Goal: Task Accomplishment & Management: Manage account settings

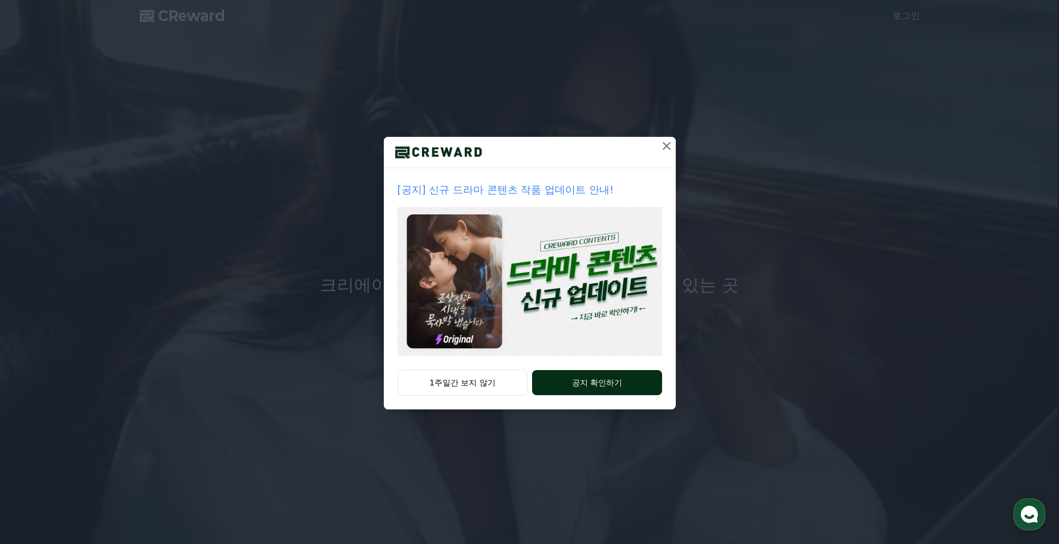
click at [567, 375] on button "공지 확인하기" at bounding box center [596, 382] width 129 height 25
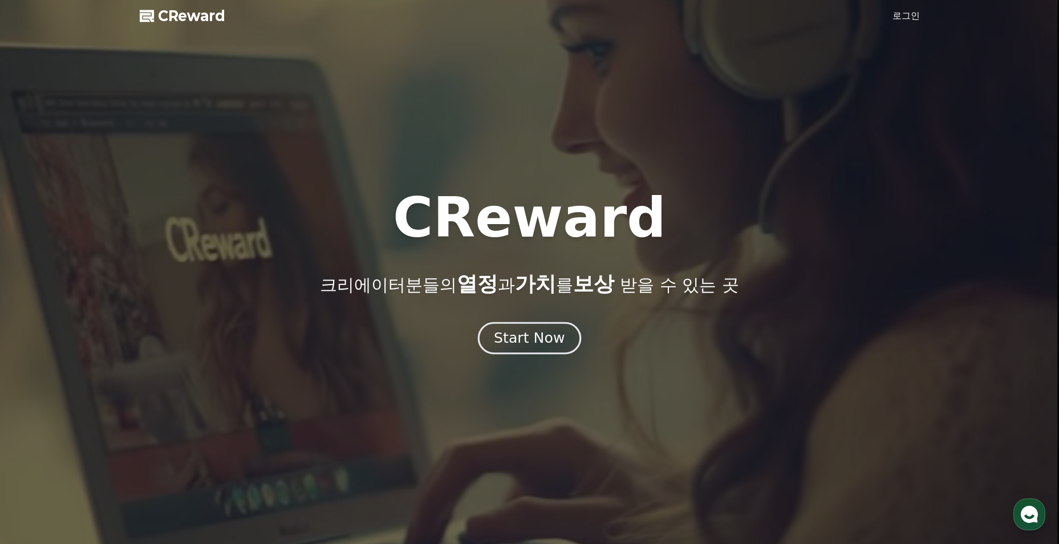
click at [520, 346] on div "Start Now" at bounding box center [529, 337] width 71 height 19
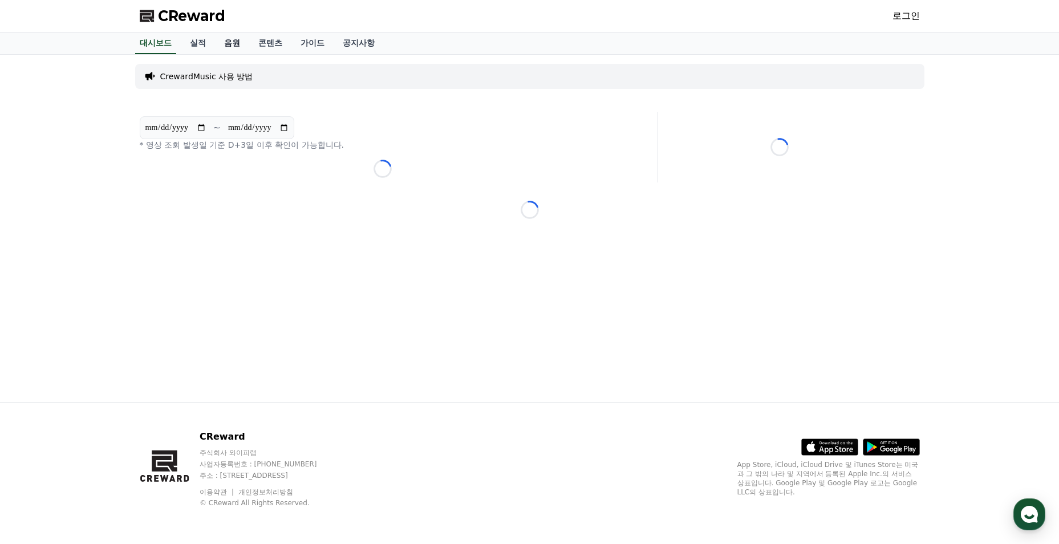
click at [233, 42] on link "음원" at bounding box center [232, 43] width 34 height 22
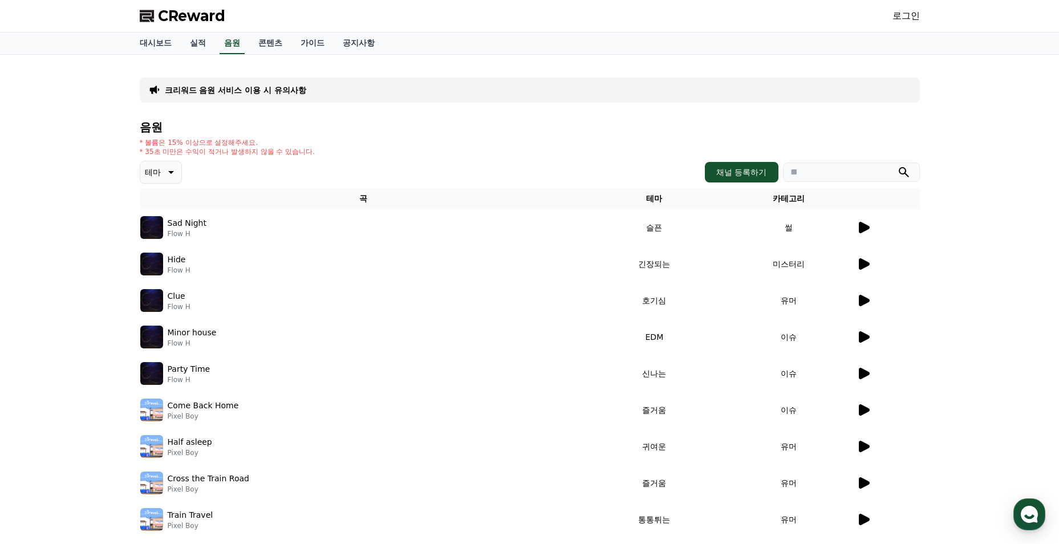
click at [868, 229] on icon at bounding box center [864, 227] width 11 height 11
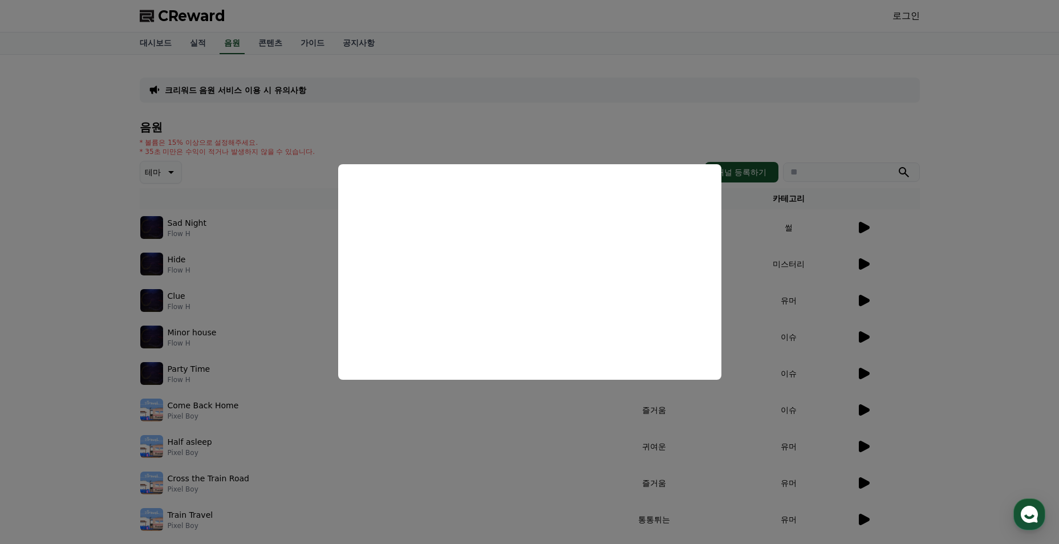
click at [758, 284] on button "close modal" at bounding box center [529, 272] width 1059 height 544
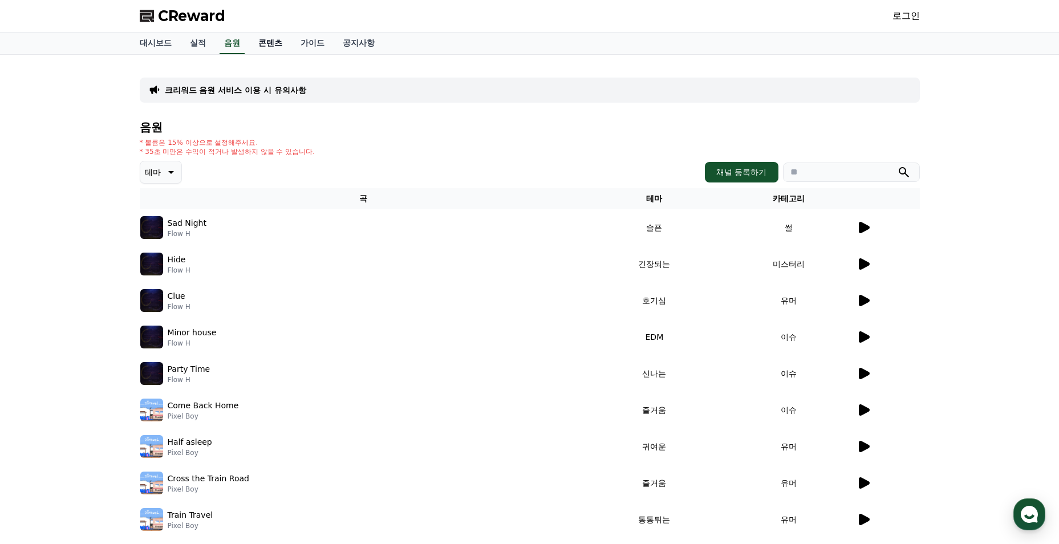
click at [274, 46] on link "콘텐츠" at bounding box center [270, 43] width 42 height 22
click at [264, 43] on link "콘텐츠" at bounding box center [270, 43] width 33 height 22
click at [305, 43] on link "가이드" at bounding box center [312, 43] width 42 height 22
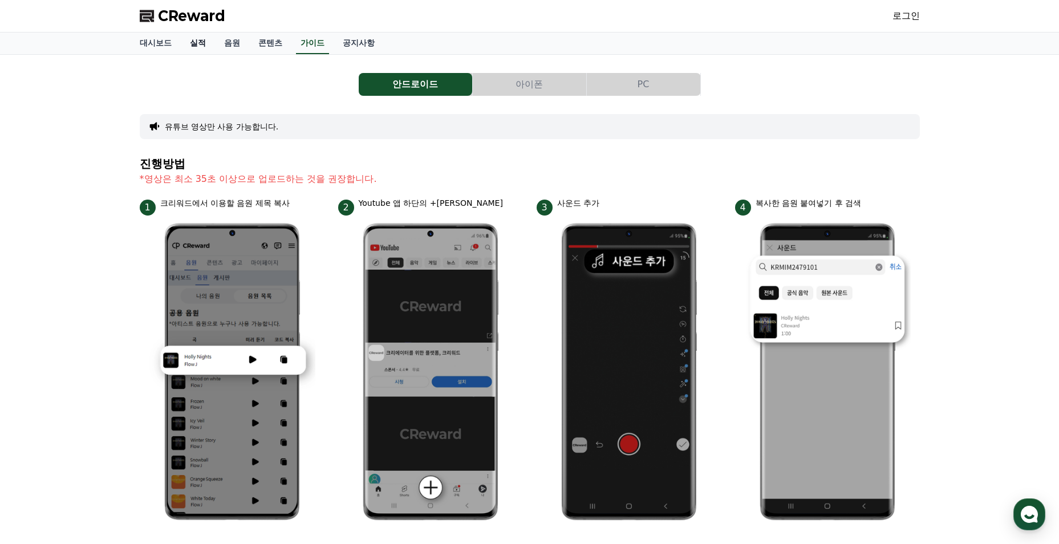
click at [204, 37] on link "실적" at bounding box center [198, 43] width 34 height 22
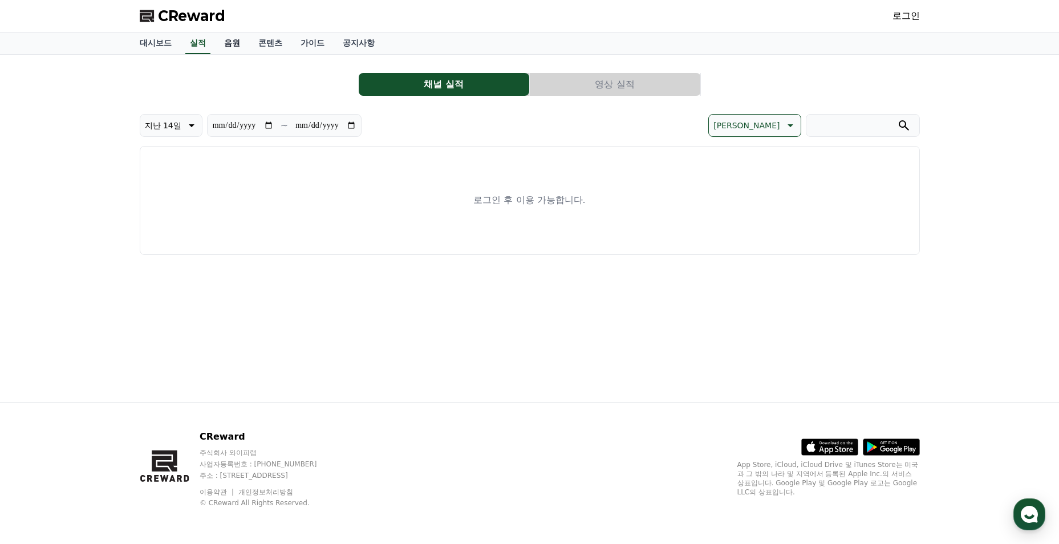
click at [233, 46] on link "음원" at bounding box center [232, 43] width 34 height 22
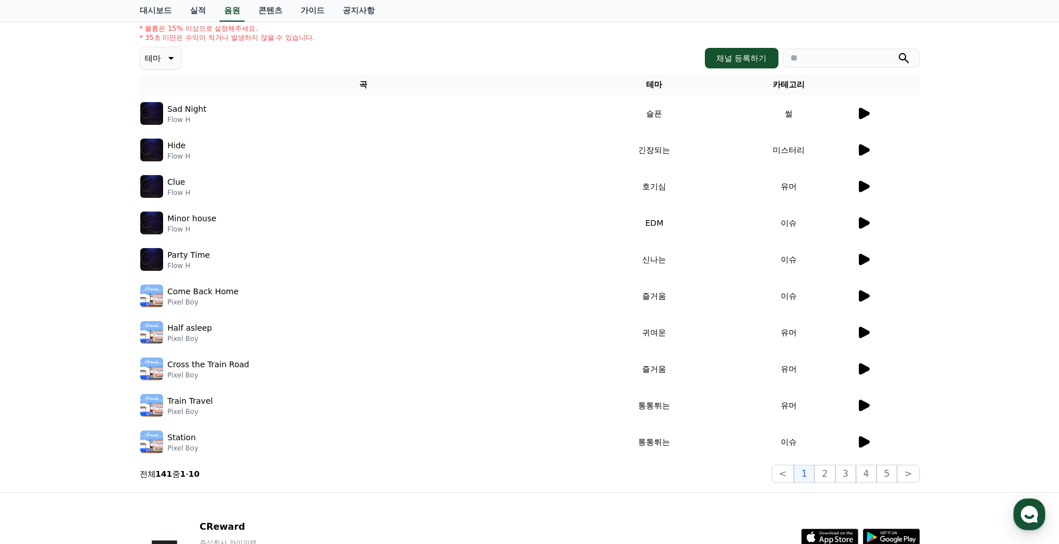
scroll to position [204, 0]
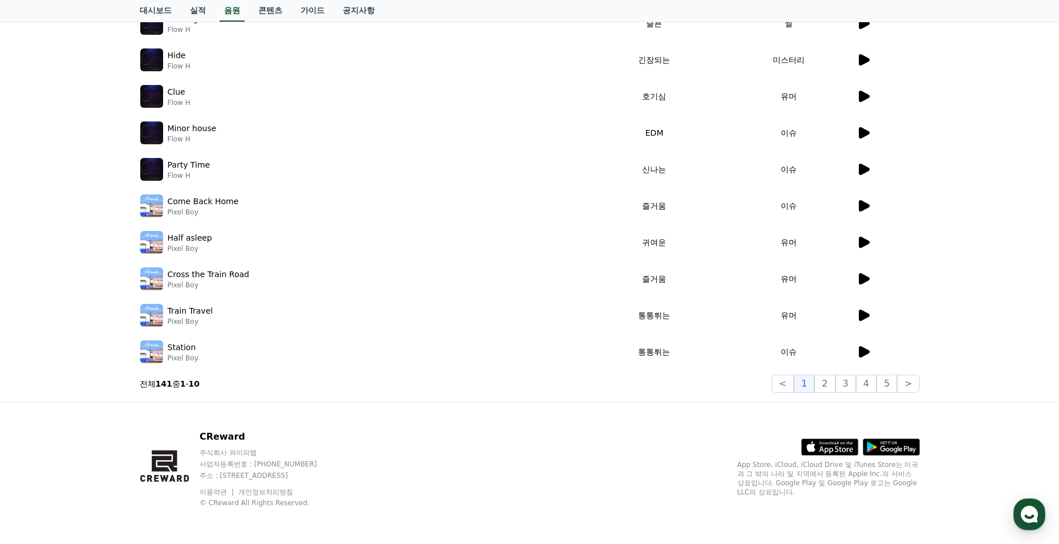
click at [868, 210] on icon at bounding box center [863, 206] width 14 height 14
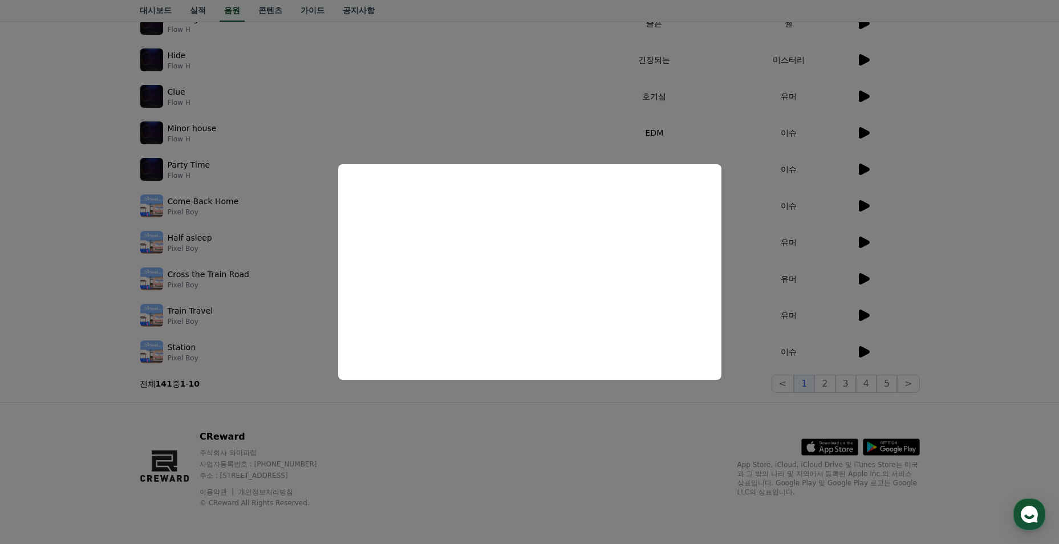
drag, startPoint x: 752, startPoint y: 264, endPoint x: 729, endPoint y: 274, distance: 25.3
click at [752, 265] on button "close modal" at bounding box center [529, 272] width 1059 height 544
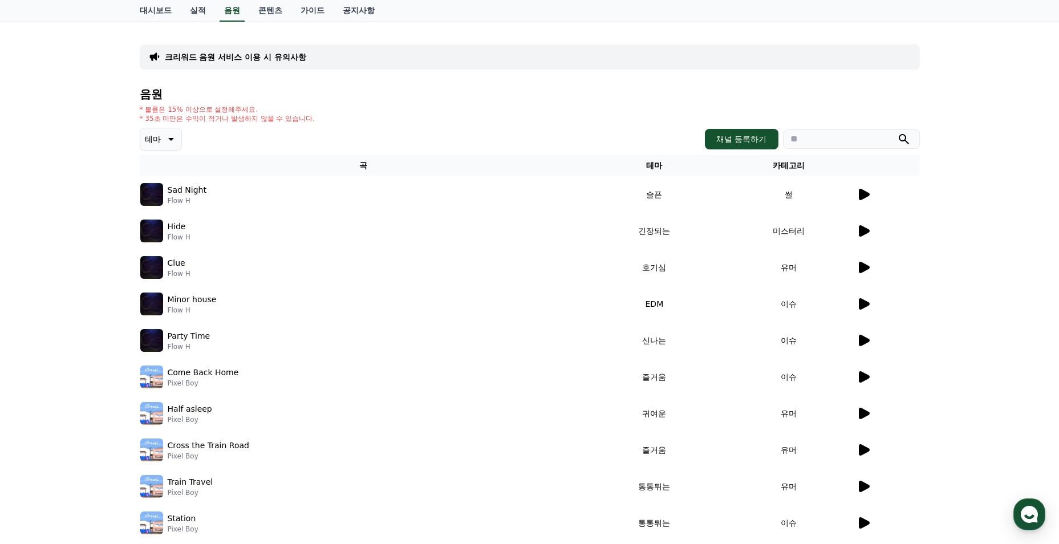
scroll to position [0, 0]
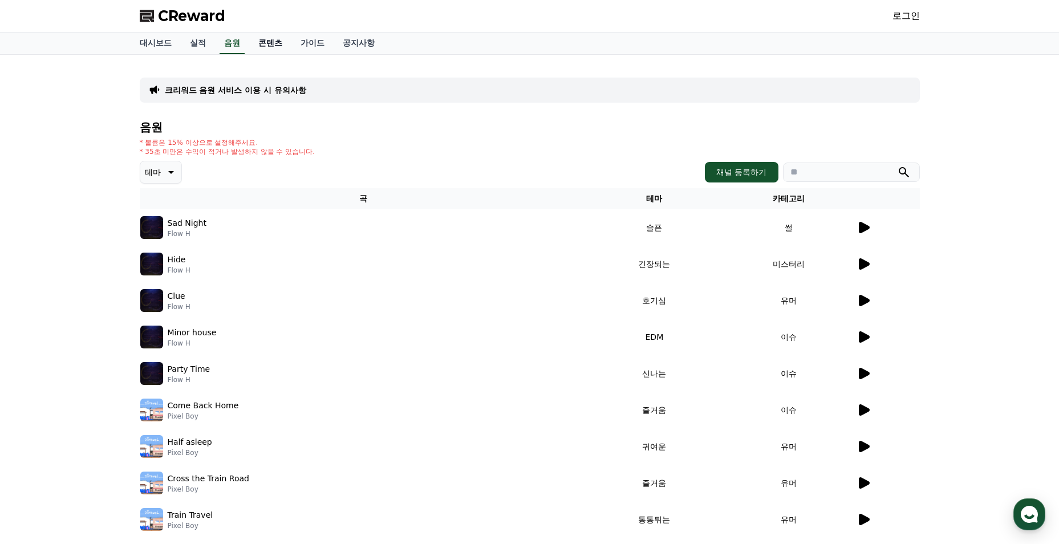
click at [263, 44] on link "콘텐츠" at bounding box center [270, 43] width 42 height 22
click at [263, 45] on link "콘텐츠" at bounding box center [270, 43] width 33 height 22
click at [197, 45] on link "실적" at bounding box center [198, 43] width 34 height 22
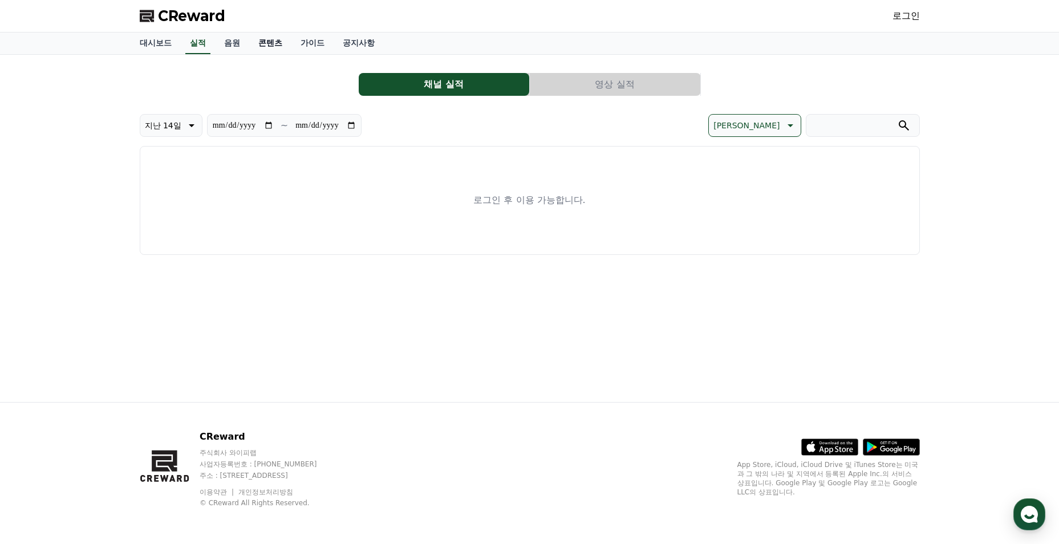
click at [262, 48] on link "콘텐츠" at bounding box center [270, 43] width 42 height 22
click at [262, 48] on link "콘텐츠" at bounding box center [270, 43] width 33 height 22
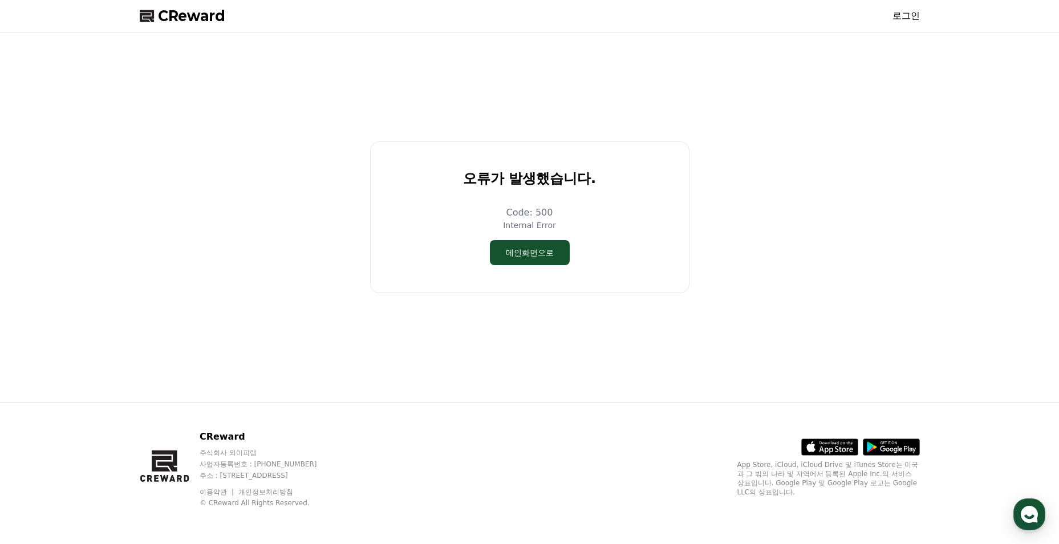
click at [205, 10] on span "CReward" at bounding box center [191, 16] width 67 height 18
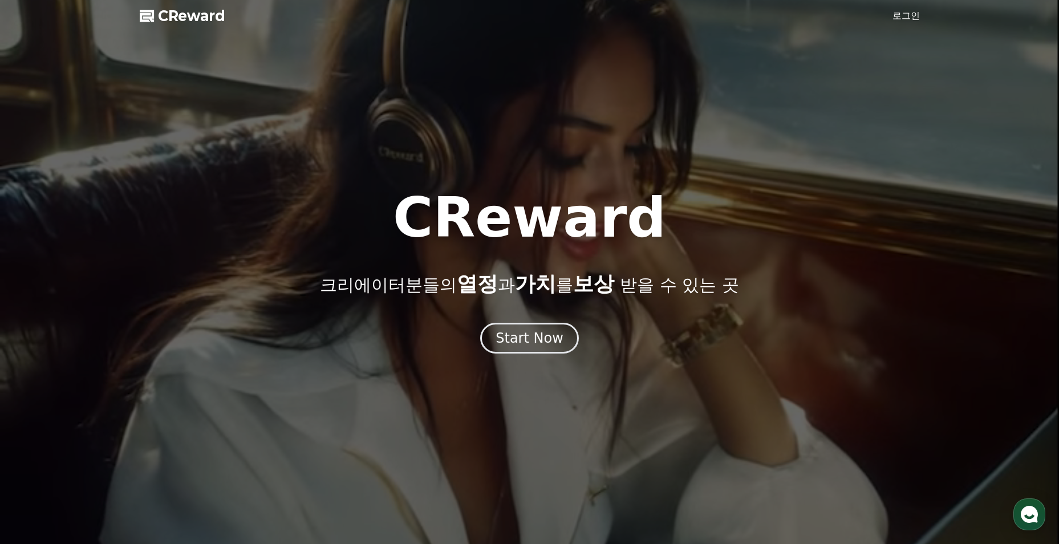
click at [913, 15] on link "로그인" at bounding box center [905, 16] width 27 height 14
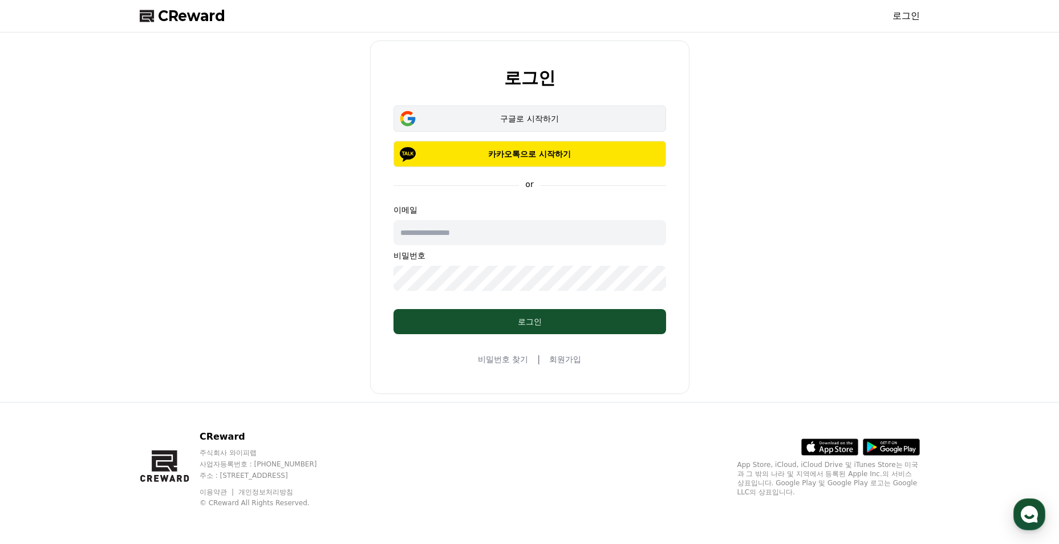
click at [503, 120] on div "구글로 시작하기" at bounding box center [529, 118] width 239 height 11
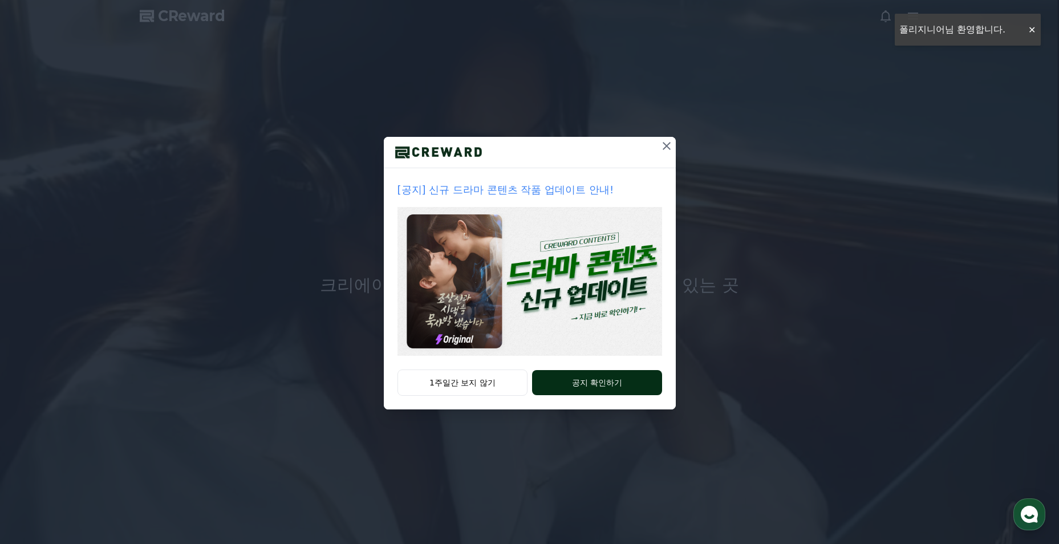
click at [561, 377] on button "공지 확인하기" at bounding box center [596, 382] width 129 height 25
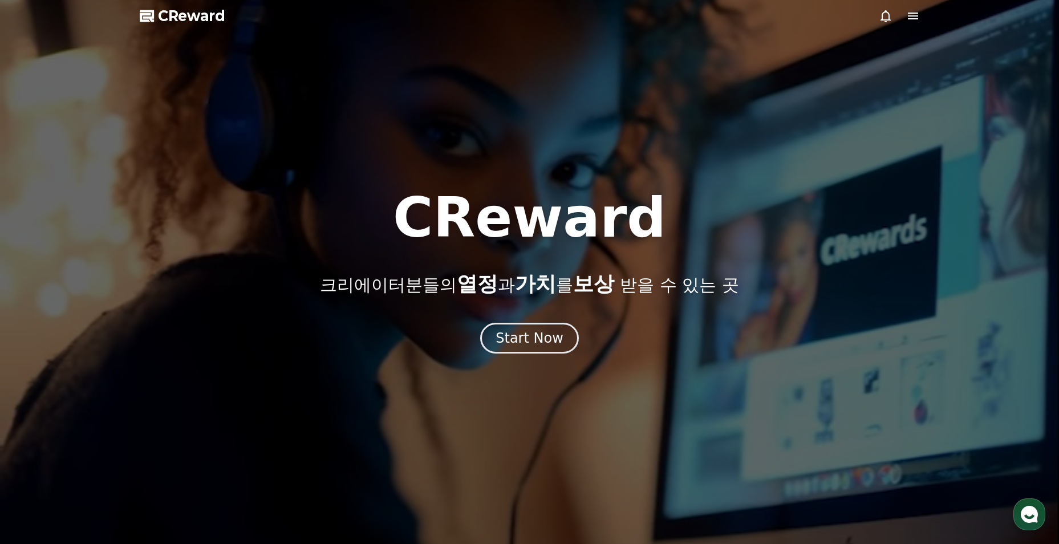
click at [197, 21] on span "CReward" at bounding box center [191, 16] width 67 height 18
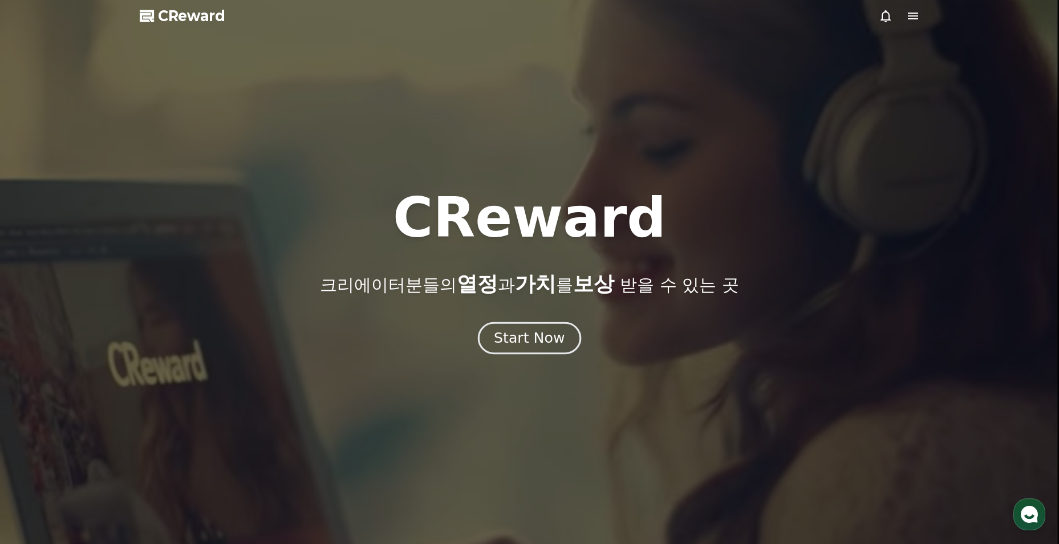
click at [556, 344] on div "Start Now" at bounding box center [529, 337] width 71 height 19
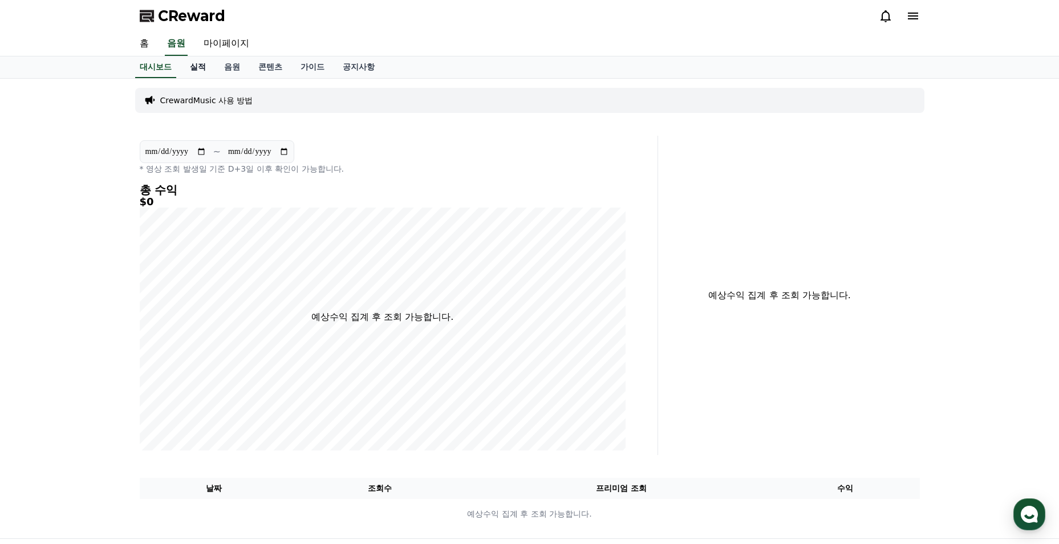
click at [200, 71] on link "실적" at bounding box center [198, 67] width 34 height 22
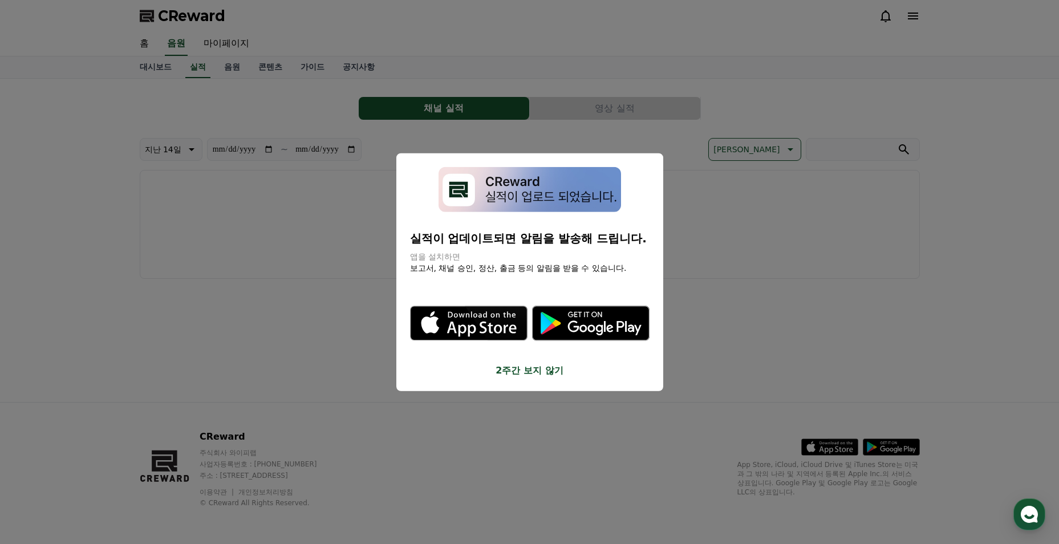
click at [553, 368] on button "2주간 보지 않기" at bounding box center [529, 370] width 239 height 14
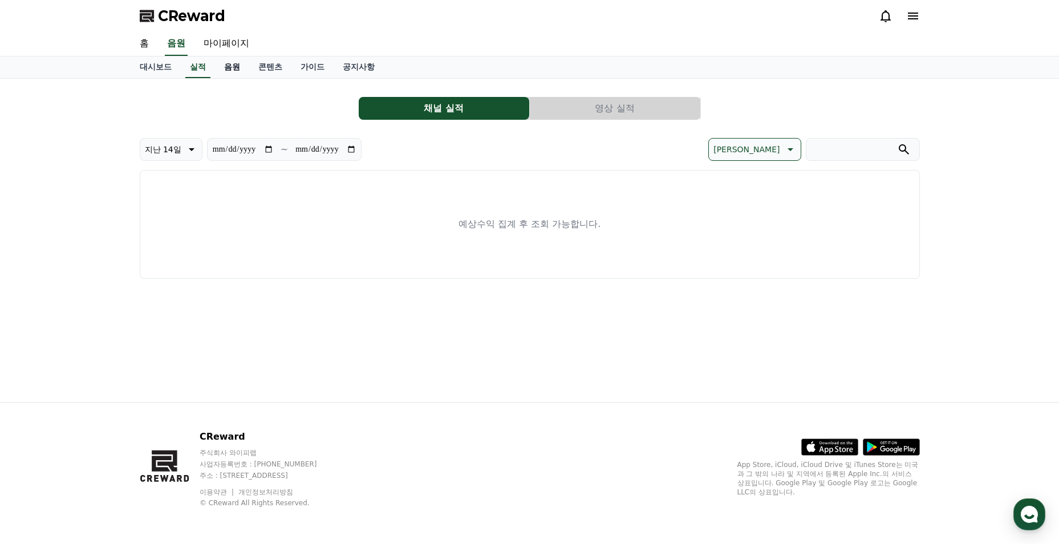
click at [226, 62] on link "음원" at bounding box center [232, 67] width 34 height 22
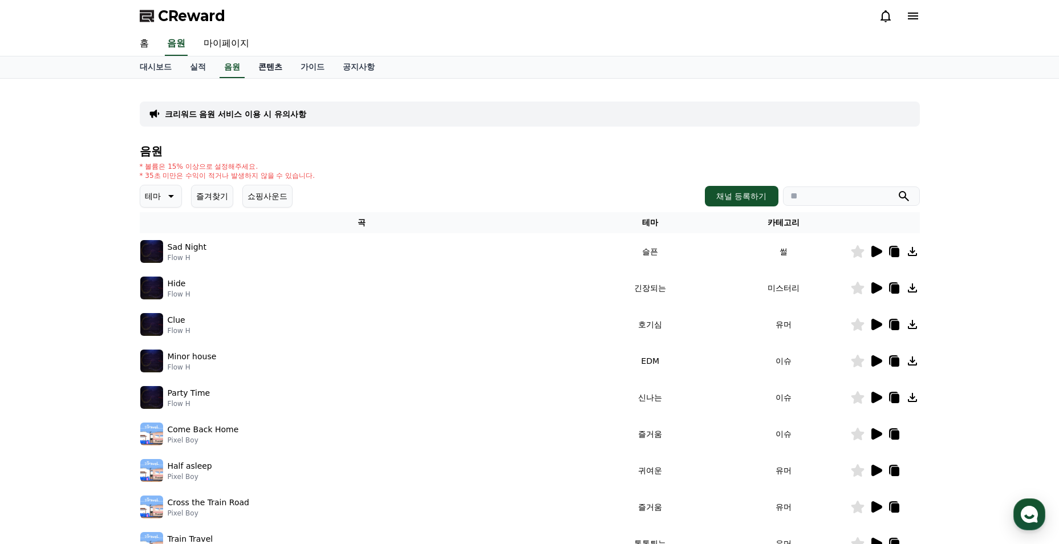
click at [277, 72] on link "콘텐츠" at bounding box center [270, 67] width 42 height 22
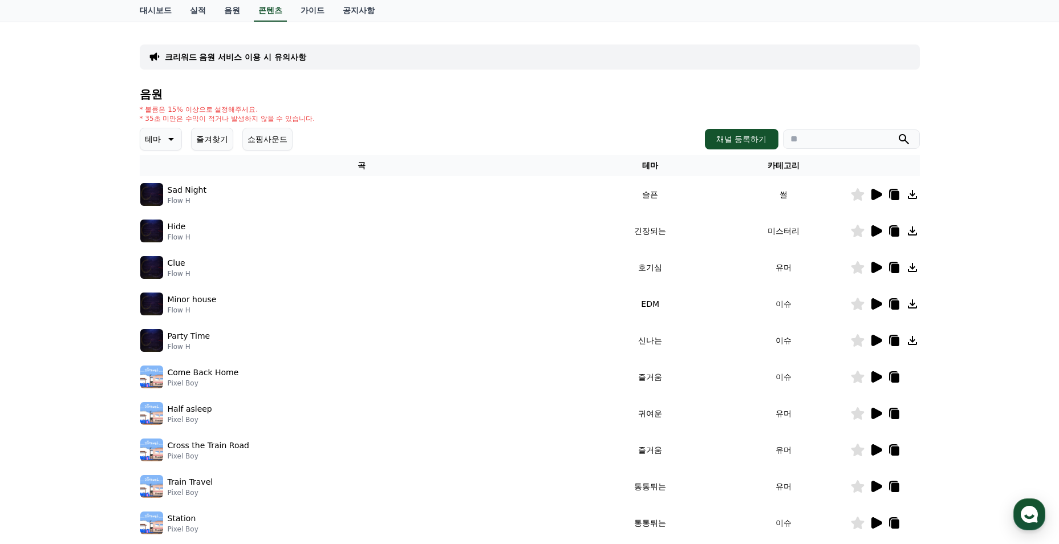
scroll to position [228, 0]
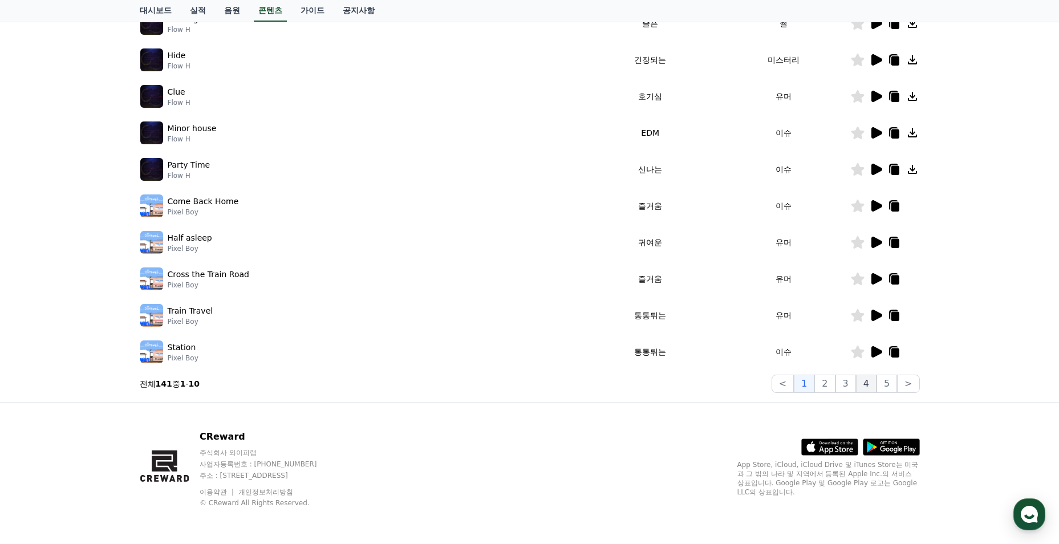
click at [862, 392] on button "4" at bounding box center [866, 384] width 21 height 18
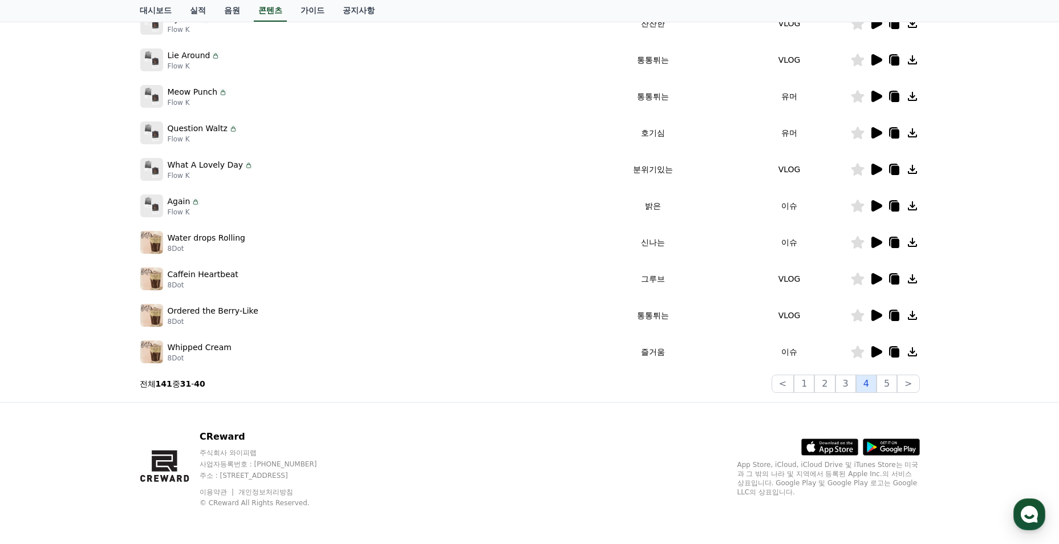
click at [864, 389] on button "4" at bounding box center [866, 384] width 21 height 18
click at [879, 386] on button "5" at bounding box center [886, 384] width 21 height 18
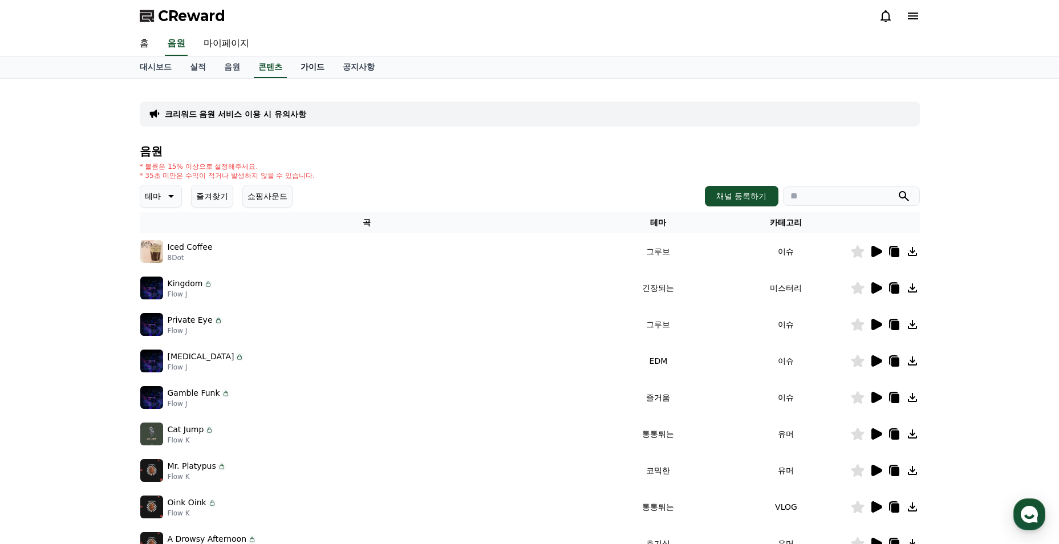
click at [310, 64] on link "가이드" at bounding box center [312, 67] width 42 height 22
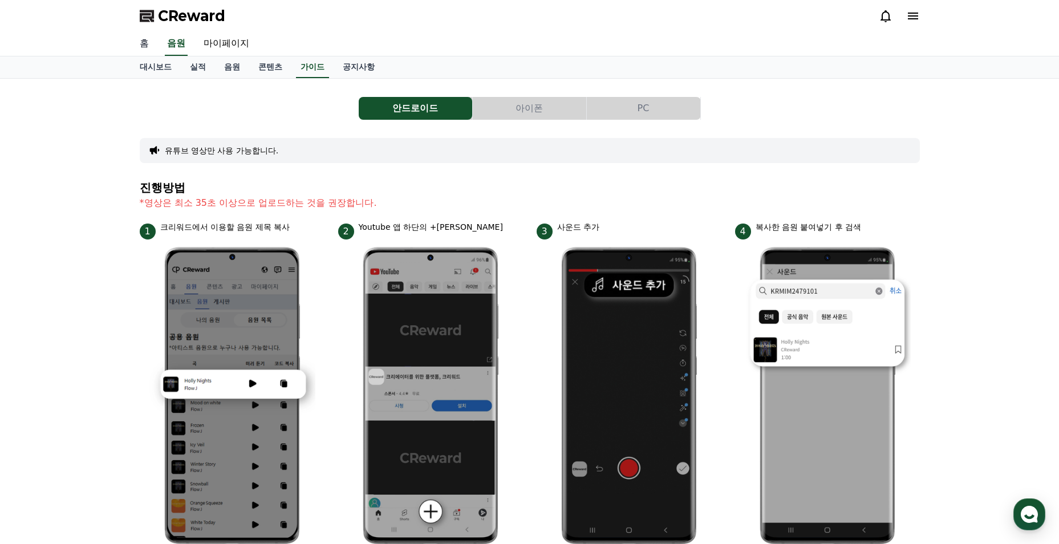
click at [144, 43] on link "홈" at bounding box center [144, 44] width 27 height 24
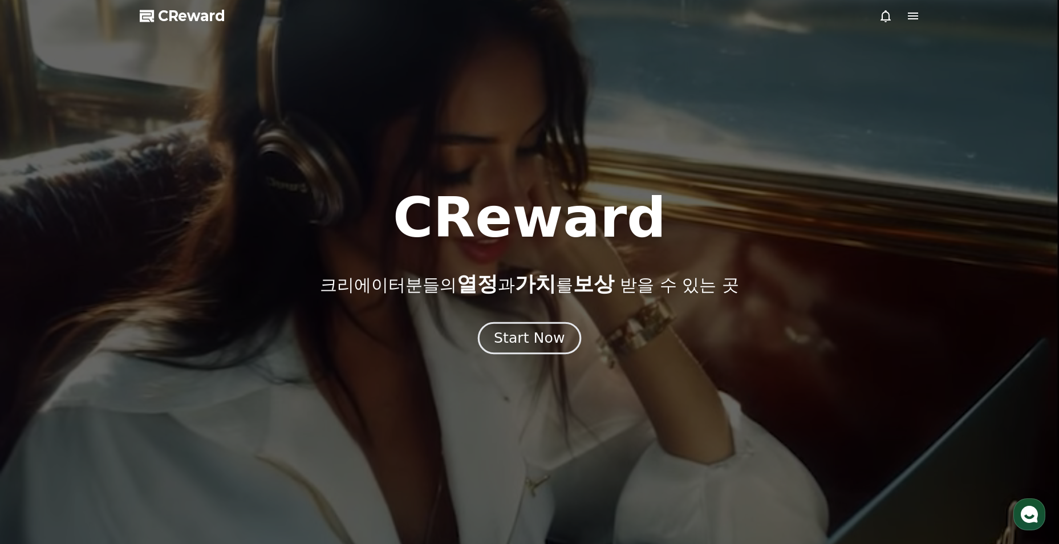
click at [530, 346] on div "Start Now" at bounding box center [529, 337] width 71 height 19
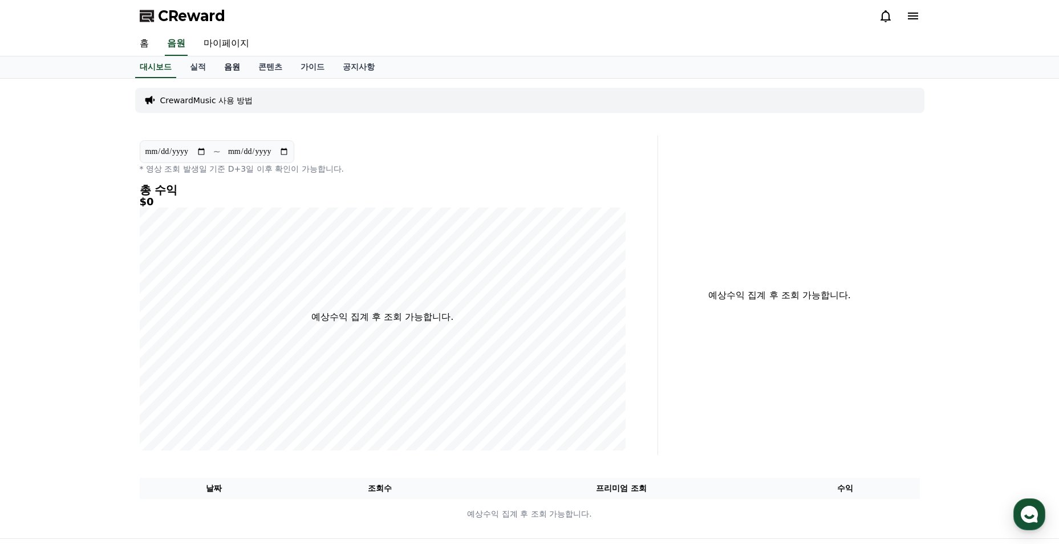
click at [226, 72] on link "음원" at bounding box center [232, 67] width 34 height 22
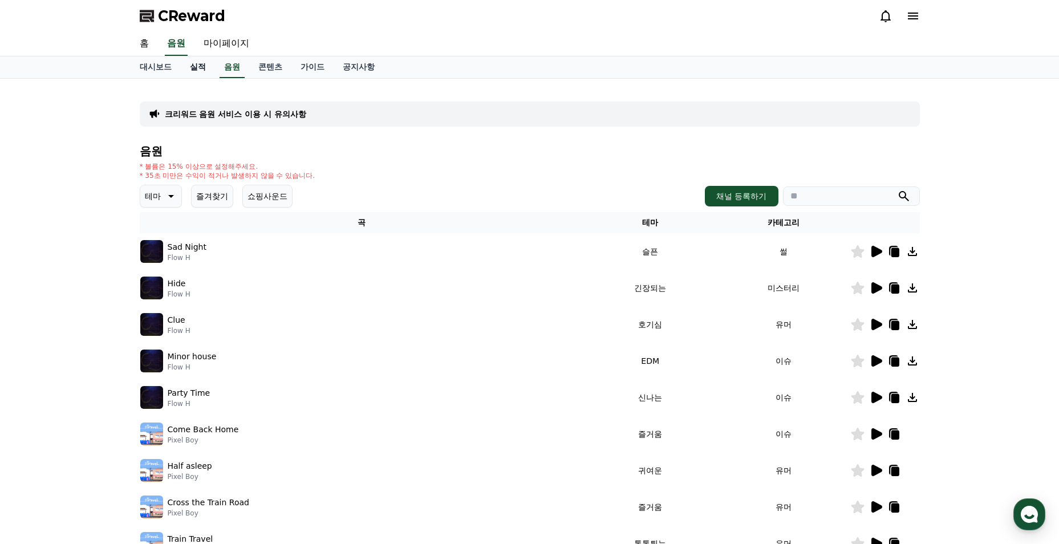
click at [191, 66] on link "실적" at bounding box center [198, 67] width 34 height 22
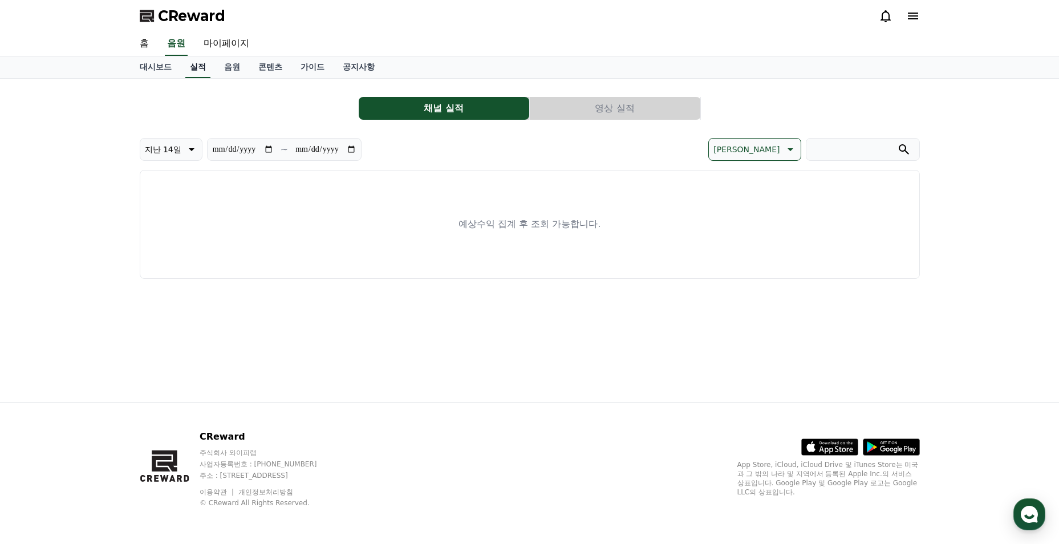
click at [191, 66] on link "실적" at bounding box center [197, 67] width 25 height 22
click at [262, 66] on link "콘텐츠" at bounding box center [270, 67] width 42 height 22
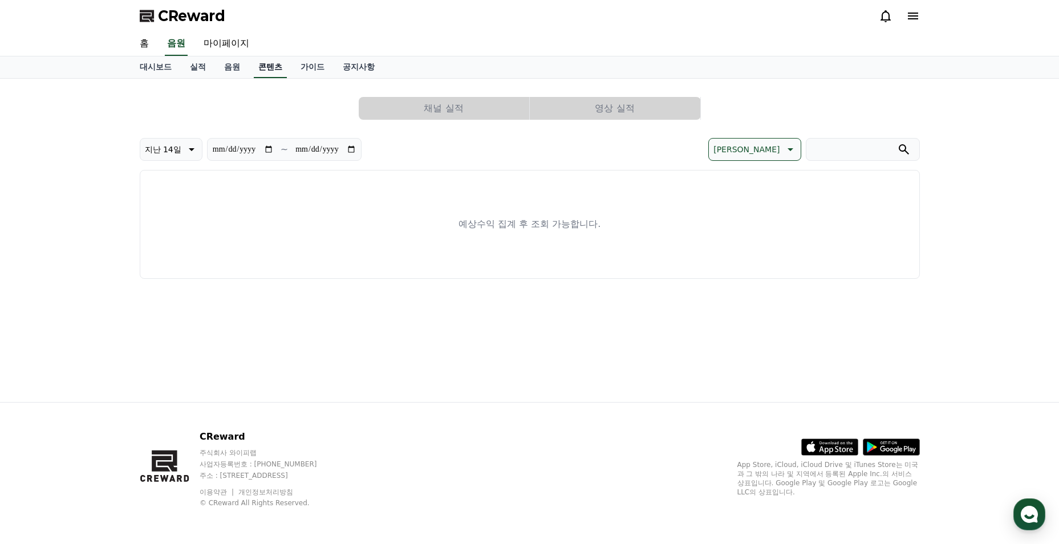
click at [262, 66] on link "콘텐츠" at bounding box center [270, 67] width 33 height 22
click at [231, 66] on link "음원" at bounding box center [232, 67] width 34 height 22
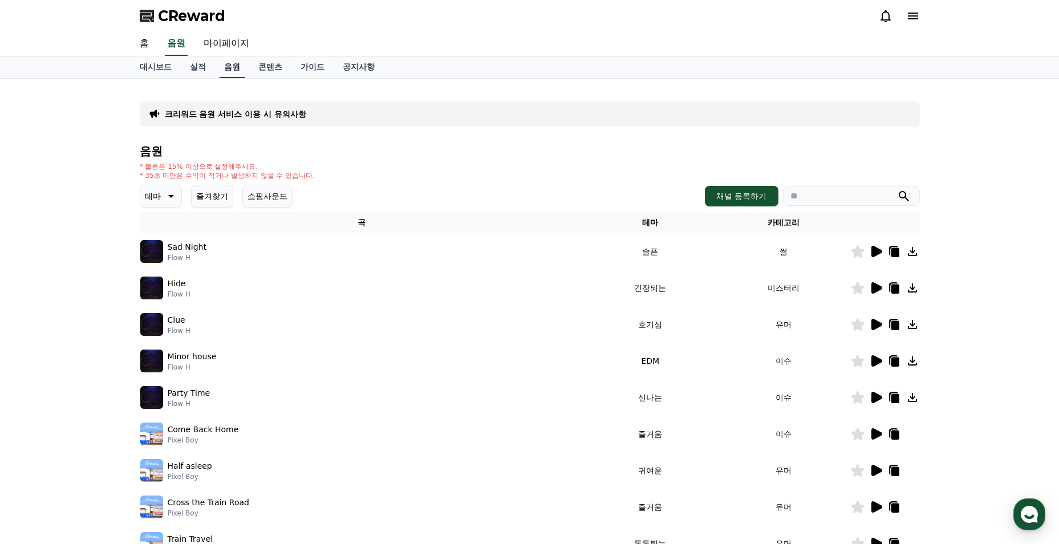
click at [231, 66] on link "음원" at bounding box center [231, 67] width 25 height 22
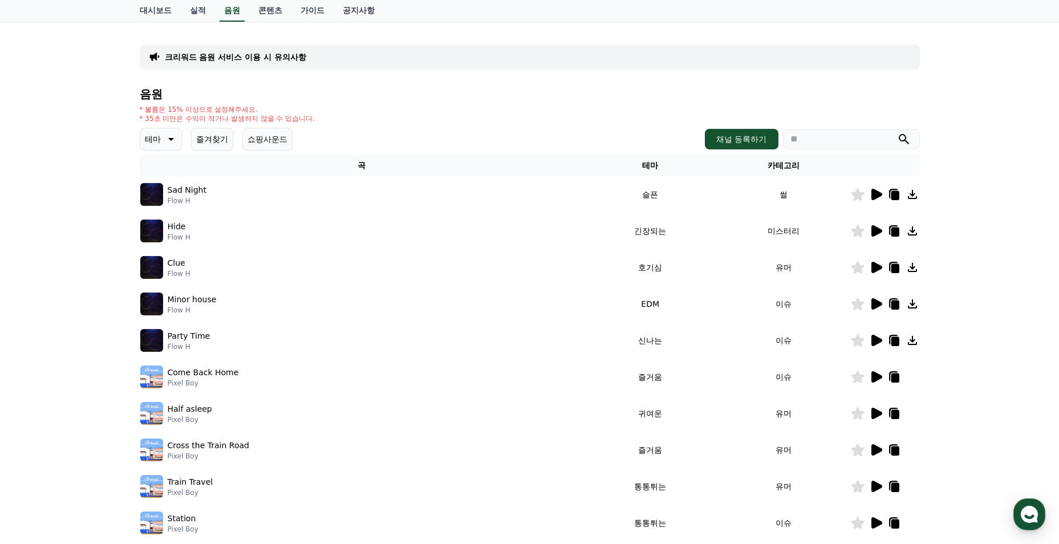
click at [876, 196] on icon at bounding box center [876, 194] width 11 height 11
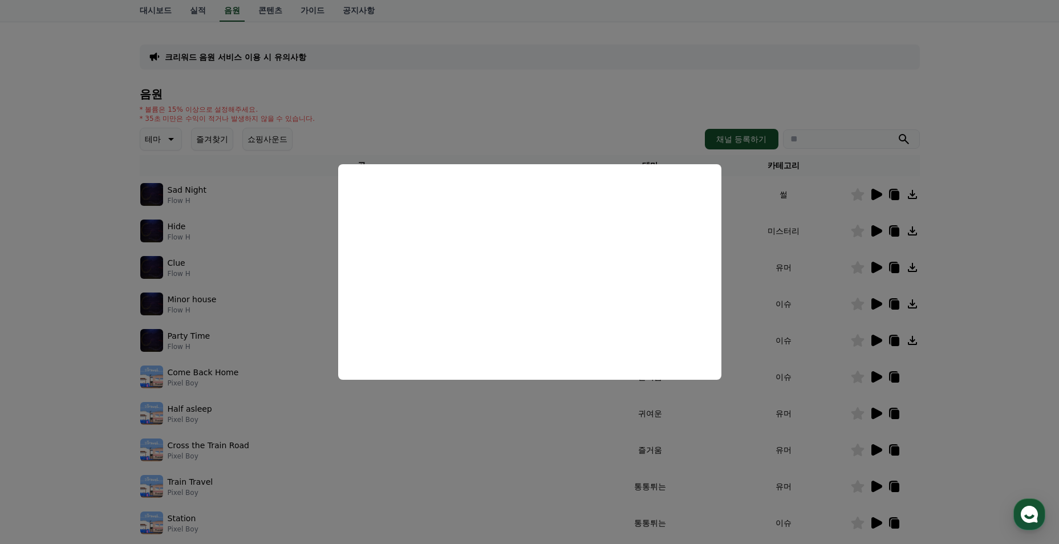
drag, startPoint x: 623, startPoint y: 132, endPoint x: 627, endPoint y: 138, distance: 7.1
click at [623, 132] on button "close modal" at bounding box center [529, 272] width 1059 height 544
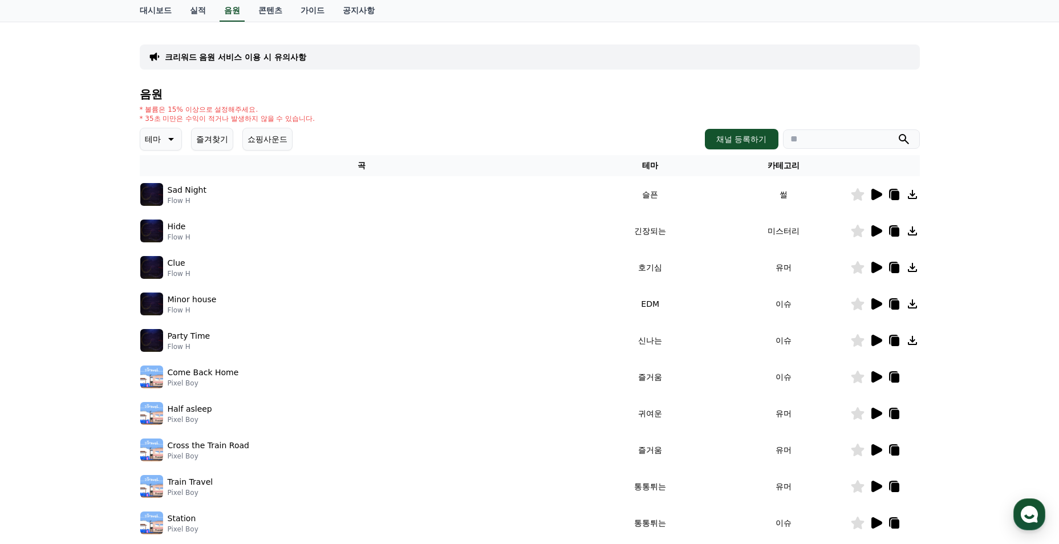
click at [877, 235] on icon at bounding box center [876, 231] width 14 height 14
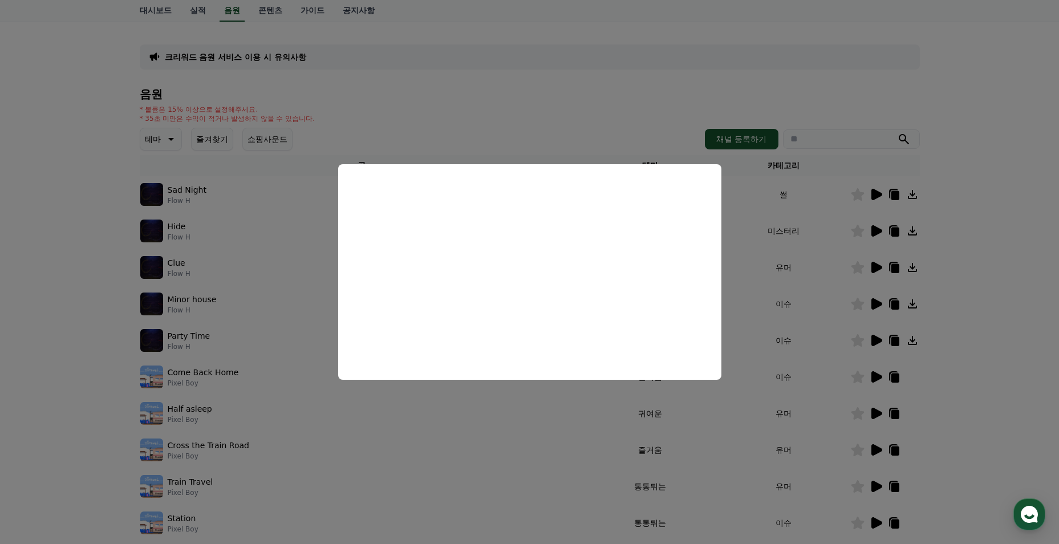
click at [744, 333] on button "close modal" at bounding box center [529, 272] width 1059 height 544
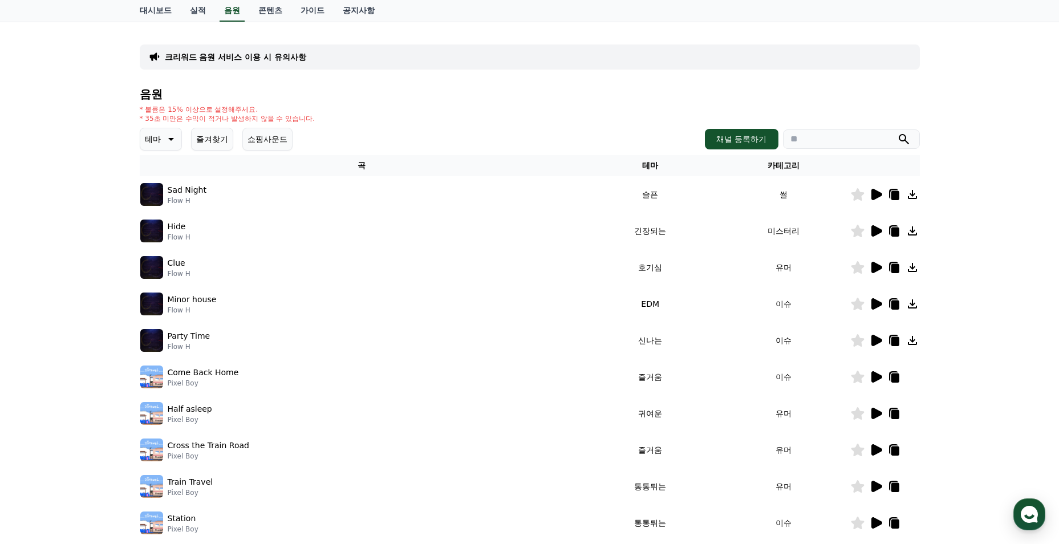
scroll to position [228, 0]
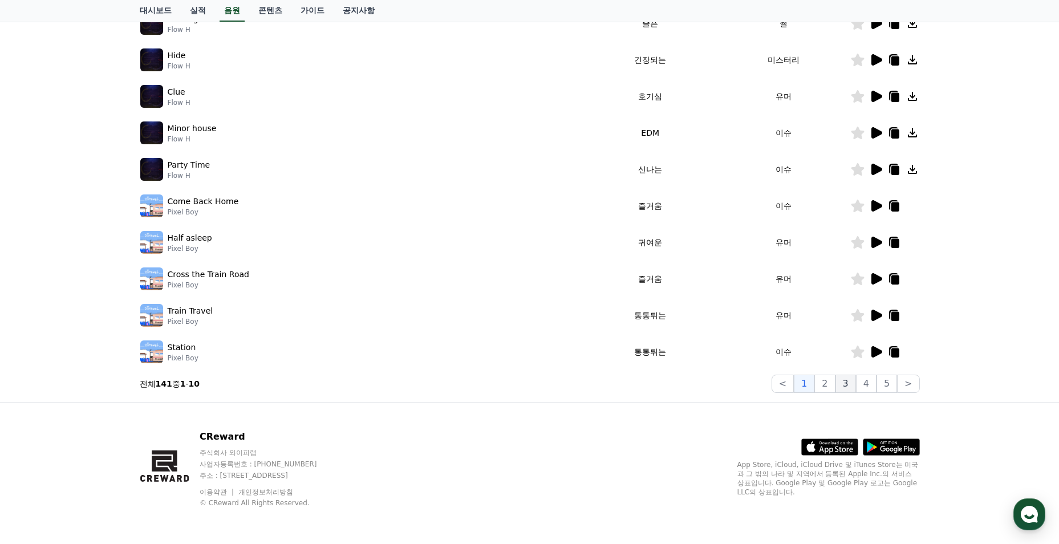
click at [876, 381] on button "3" at bounding box center [886, 384] width 21 height 18
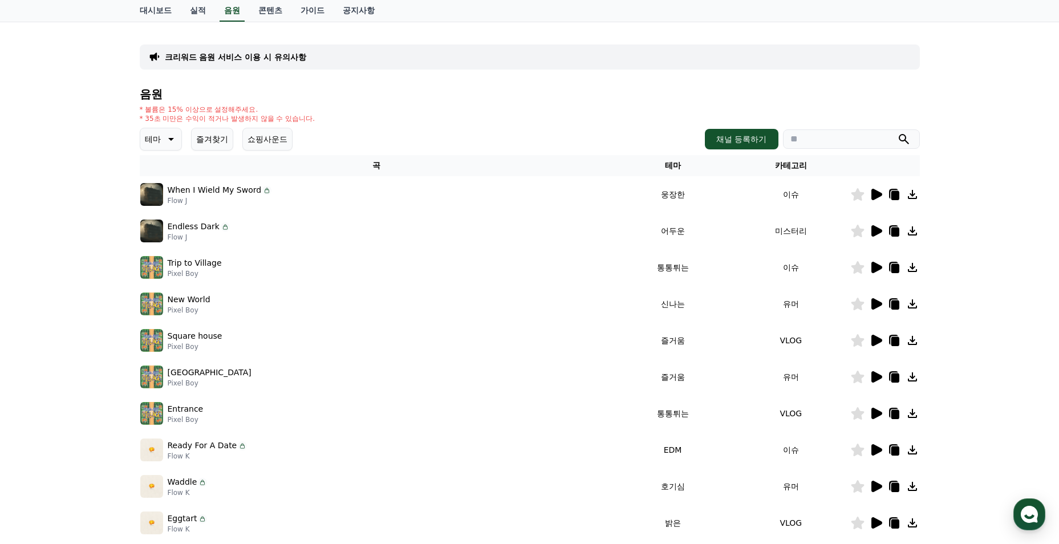
scroll to position [171, 0]
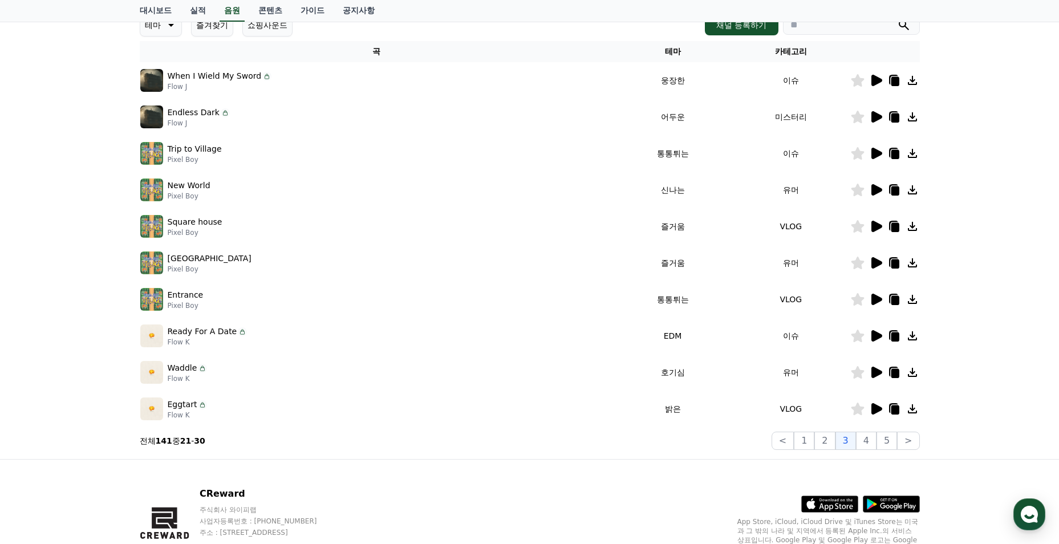
click at [878, 375] on icon at bounding box center [876, 372] width 11 height 11
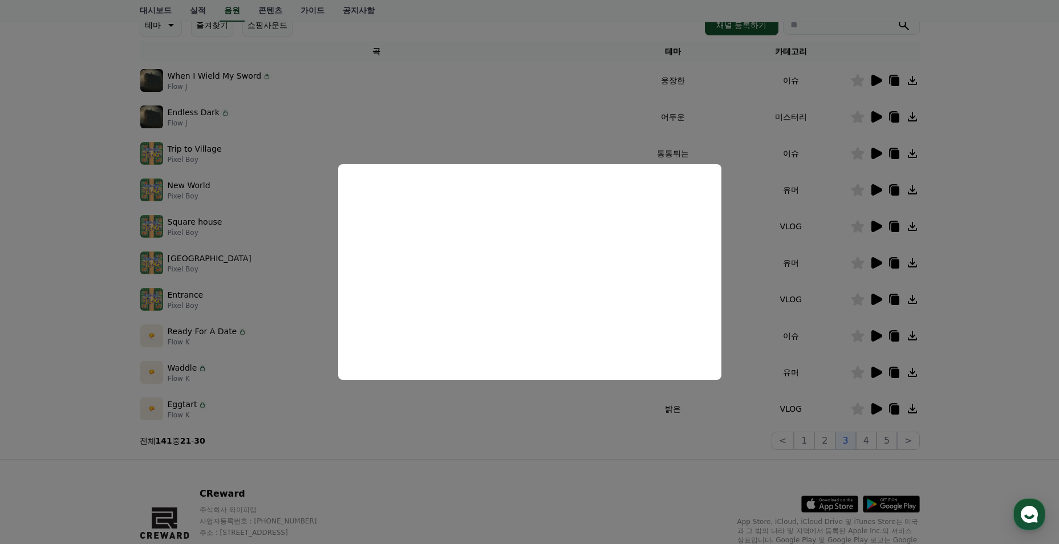
click at [744, 282] on button "close modal" at bounding box center [529, 272] width 1059 height 544
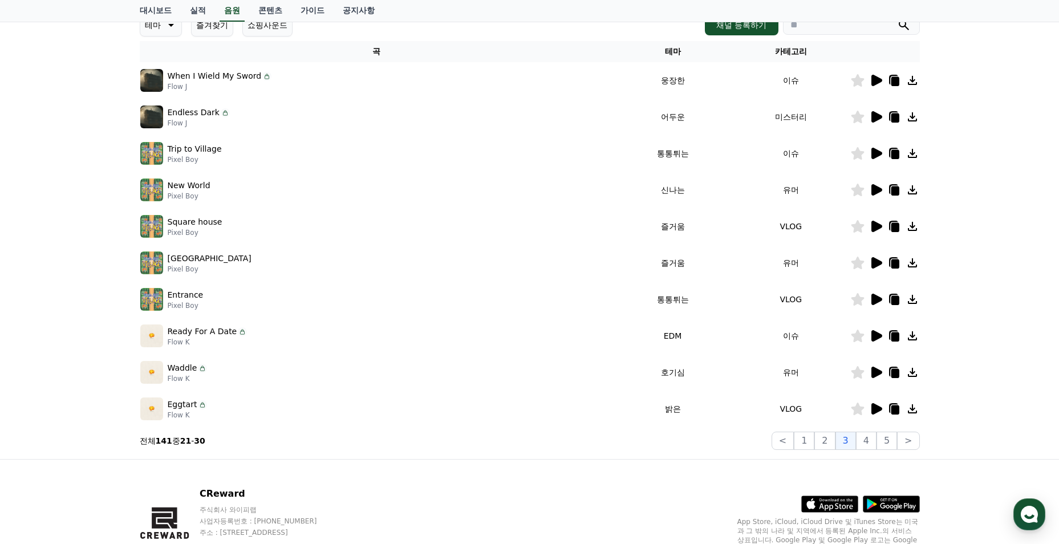
click at [873, 115] on icon at bounding box center [876, 116] width 11 height 11
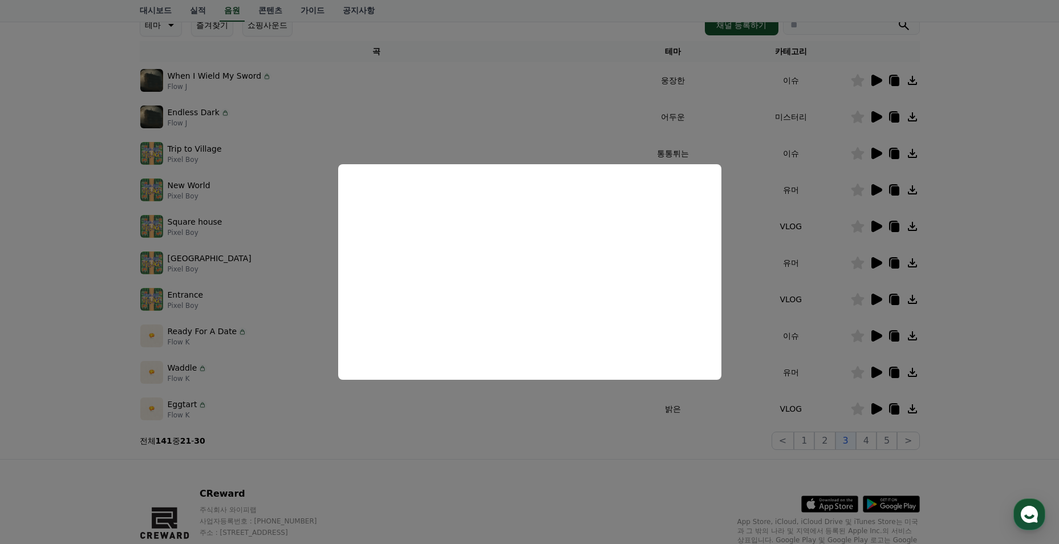
scroll to position [114, 0]
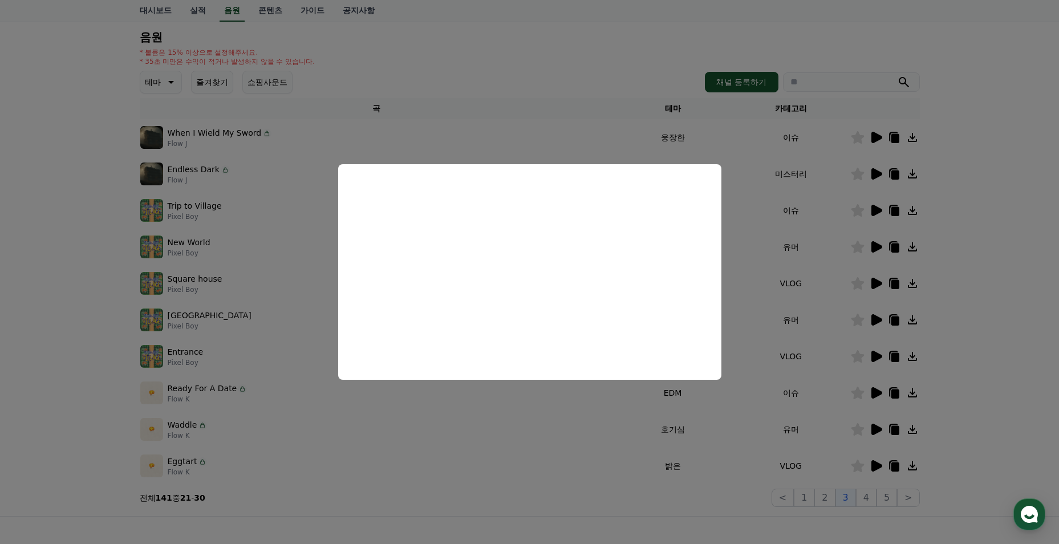
click at [272, 253] on button "close modal" at bounding box center [529, 272] width 1059 height 544
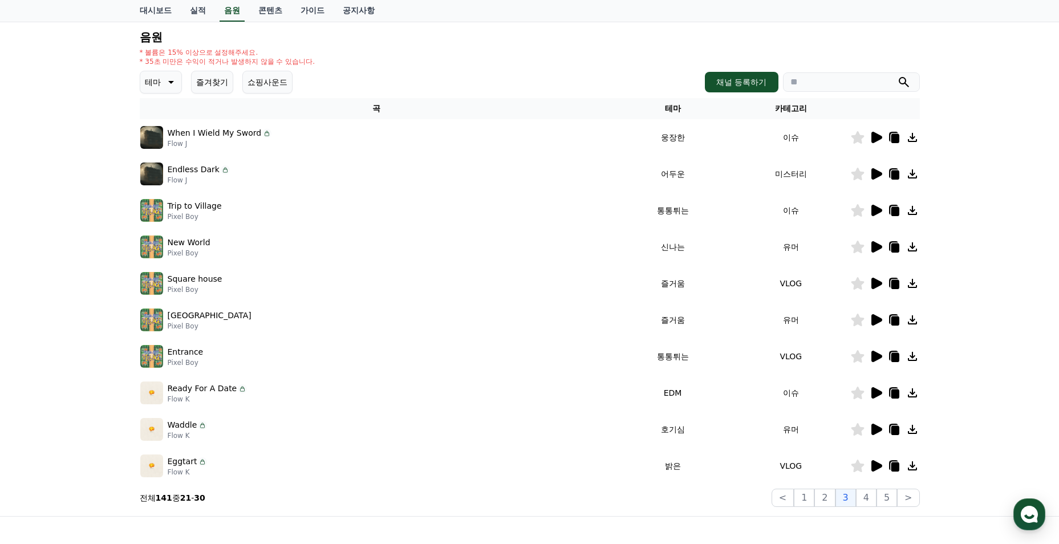
scroll to position [0, 0]
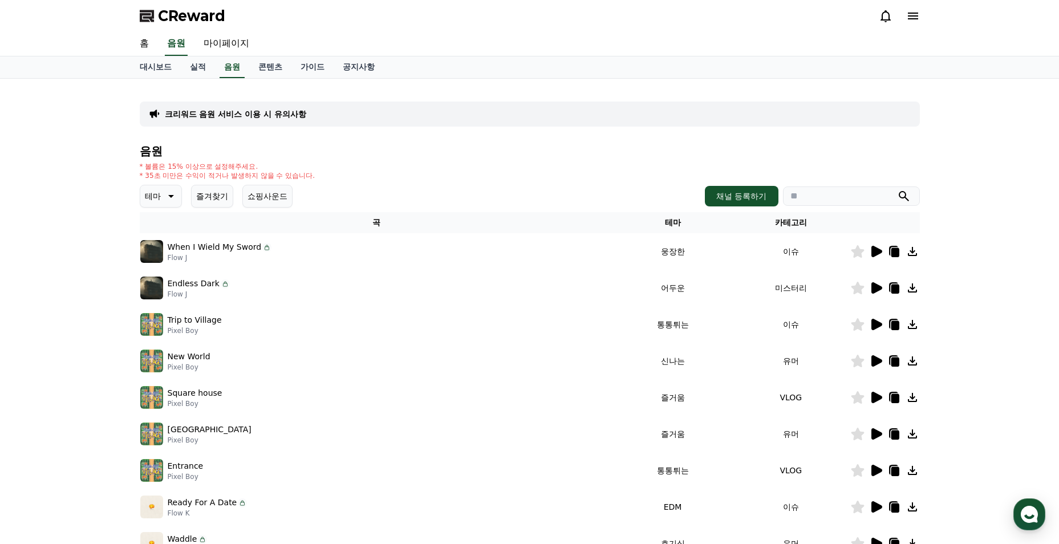
click at [213, 114] on p "크리워드 음원 서비스 이용 시 유의사항" at bounding box center [235, 113] width 141 height 11
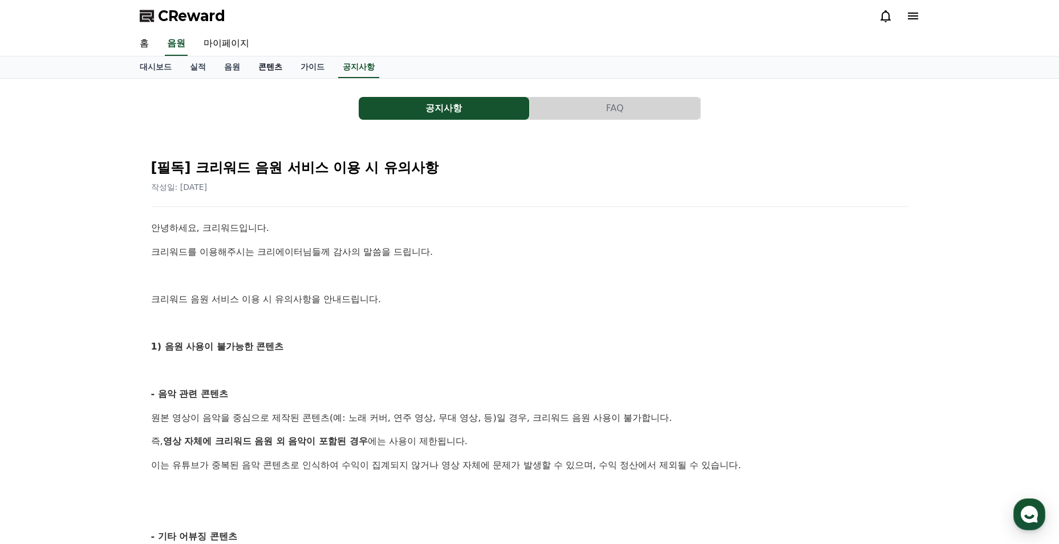
click at [257, 66] on link "콘텐츠" at bounding box center [270, 67] width 42 height 22
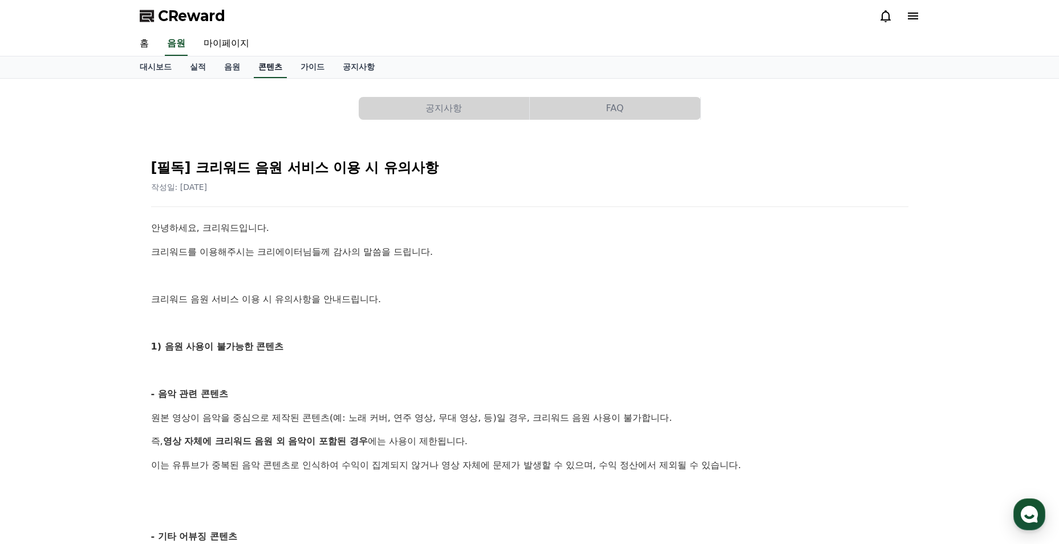
click at [257, 66] on link "콘텐츠" at bounding box center [270, 67] width 33 height 22
click at [205, 37] on link "마이페이지" at bounding box center [226, 44] width 64 height 24
select select "**********"
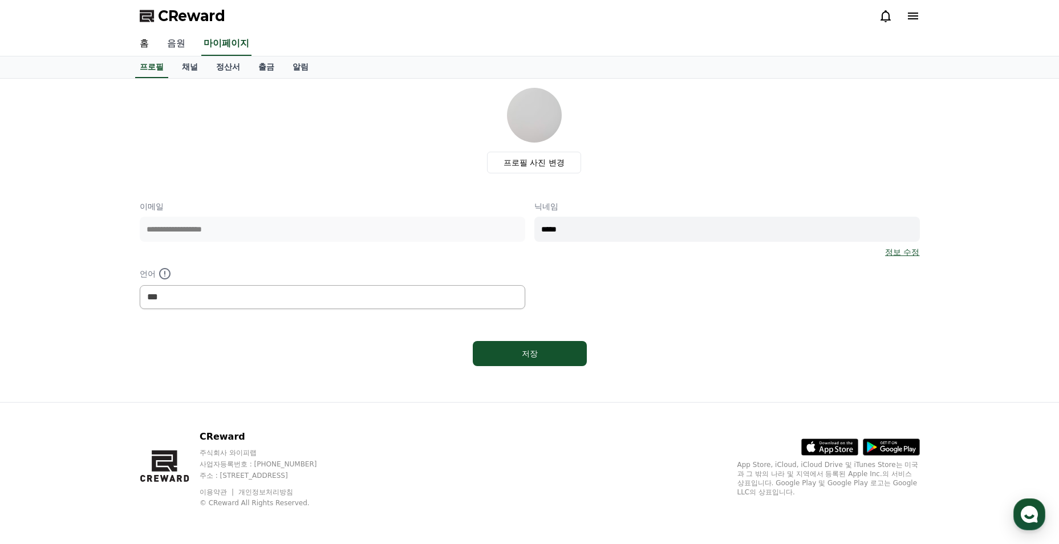
click at [180, 44] on link "음원" at bounding box center [176, 44] width 36 height 24
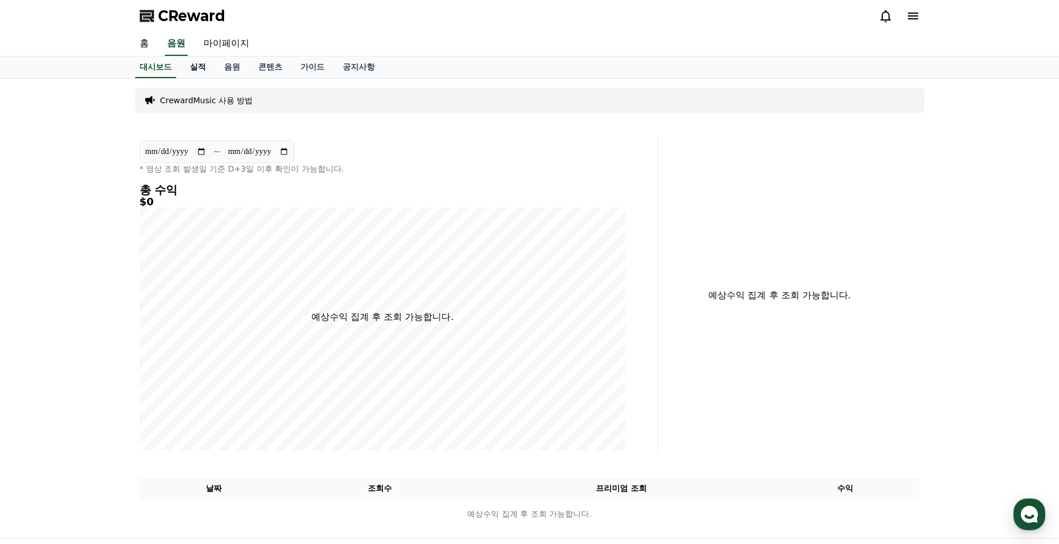
click at [201, 72] on link "실적" at bounding box center [198, 67] width 34 height 22
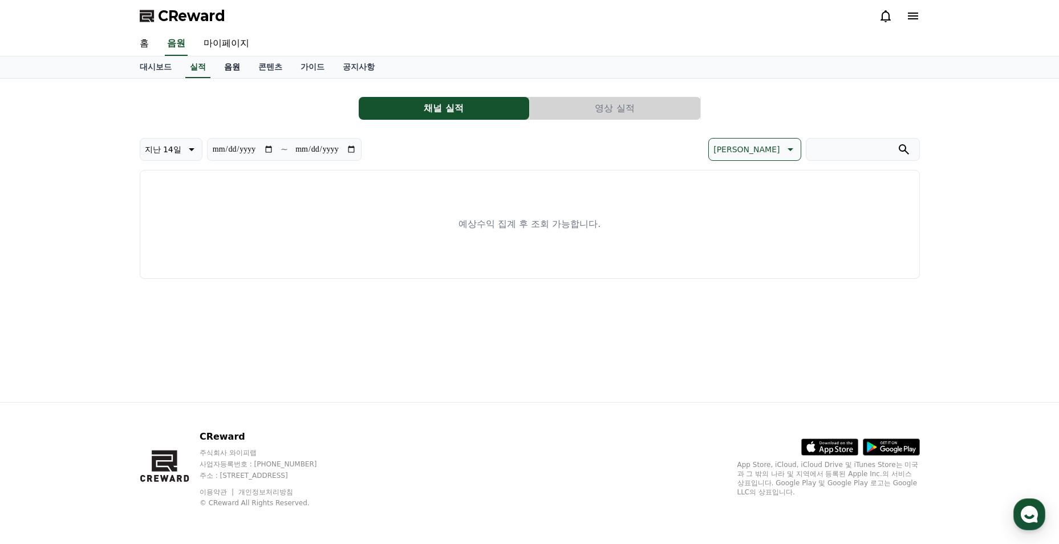
click at [223, 70] on link "음원" at bounding box center [232, 67] width 34 height 22
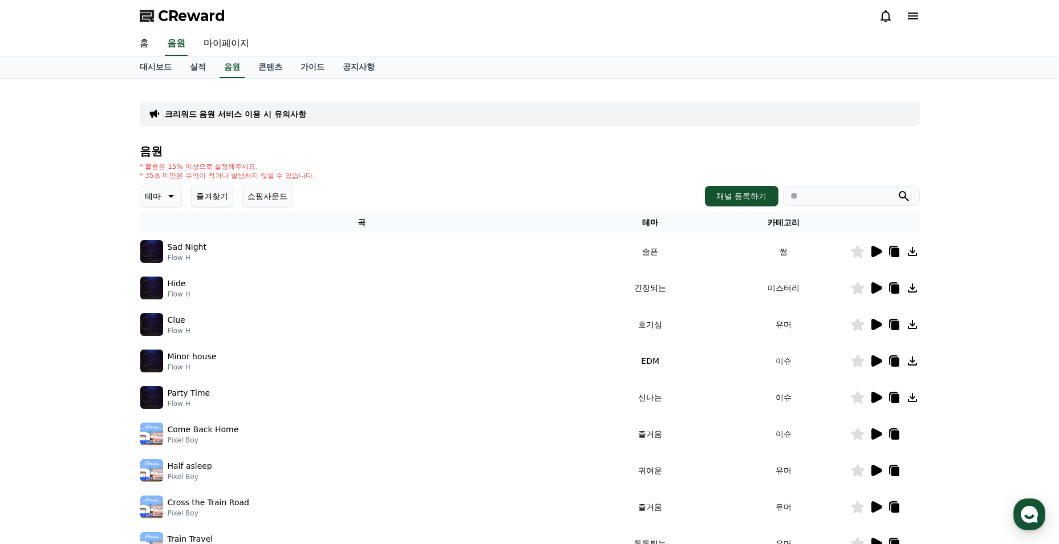
click at [153, 216] on th "곡" at bounding box center [362, 222] width 444 height 21
click at [156, 202] on p "테마" at bounding box center [153, 196] width 16 height 16
click at [161, 311] on button "어두운" at bounding box center [157, 315] width 33 height 25
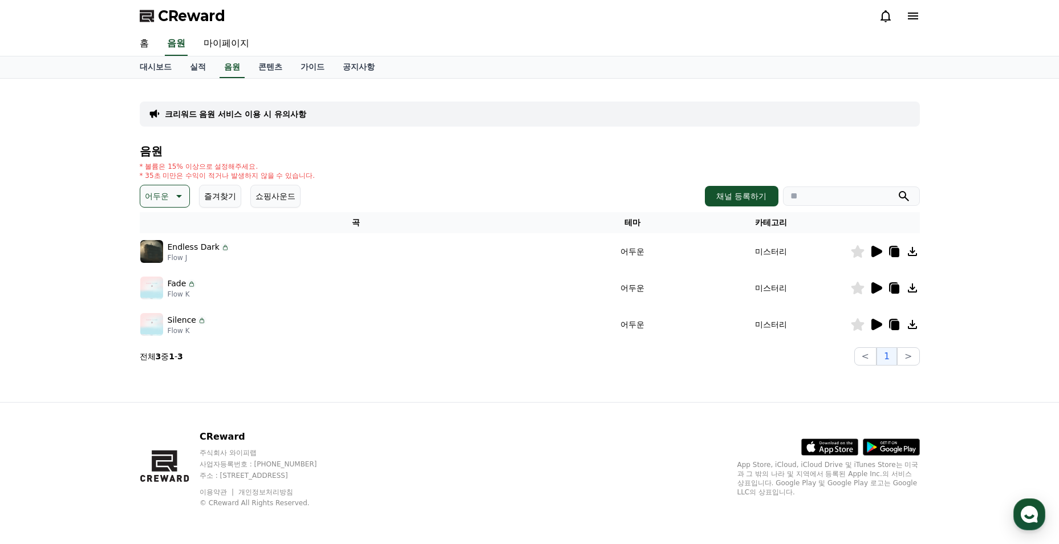
click at [876, 289] on icon at bounding box center [876, 287] width 11 height 11
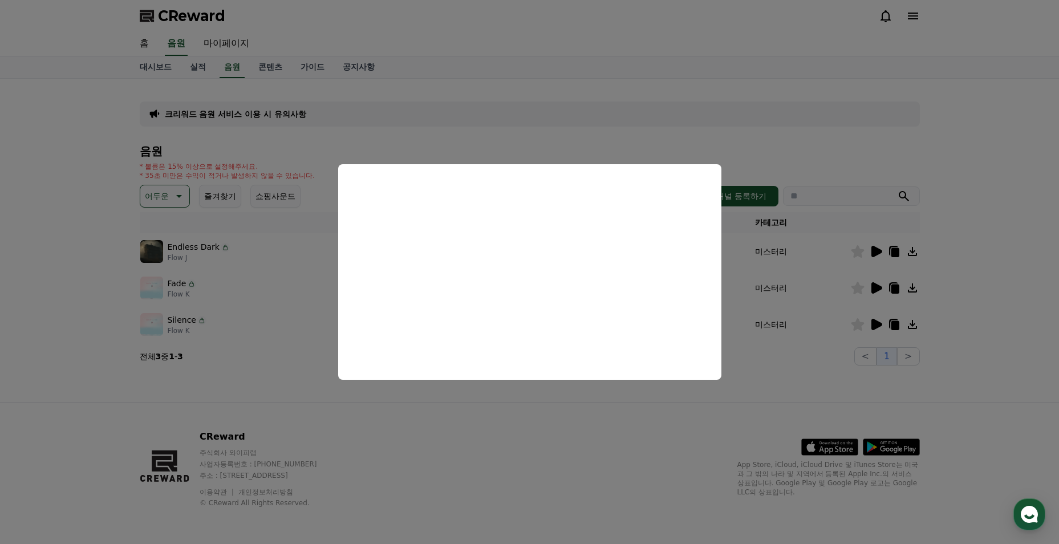
click at [747, 336] on button "close modal" at bounding box center [529, 272] width 1059 height 544
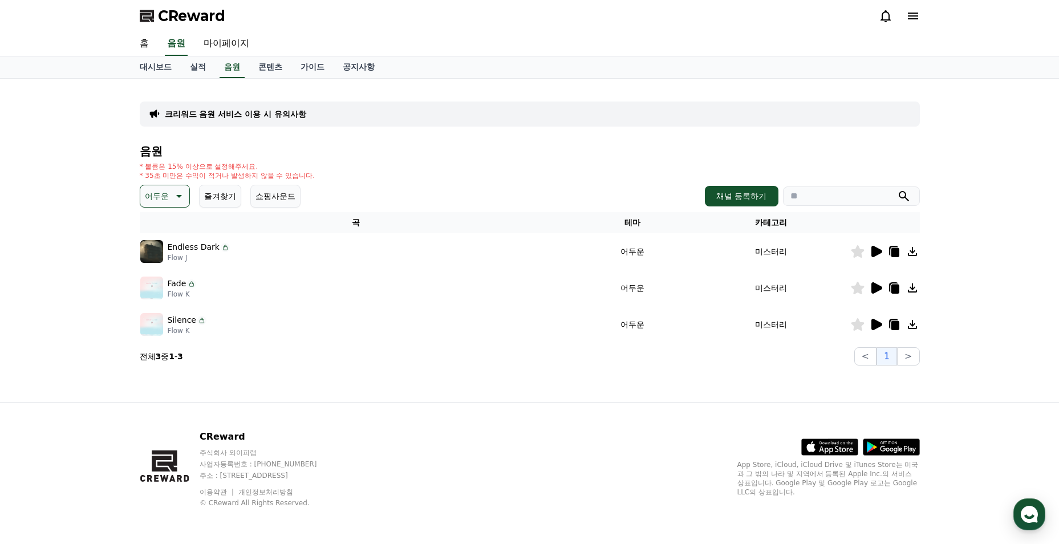
click at [876, 324] on icon at bounding box center [876, 324] width 11 height 11
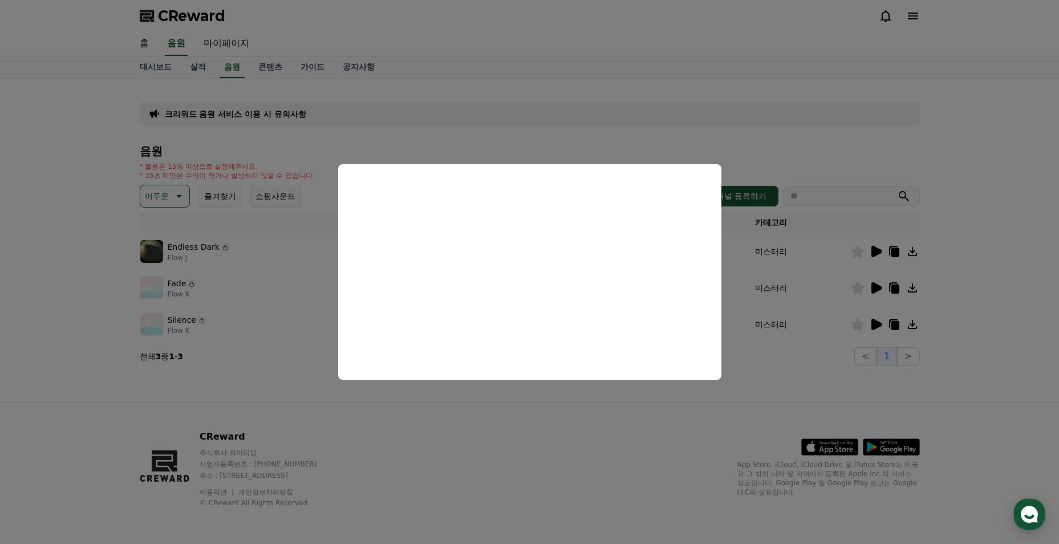
click at [316, 320] on button "close modal" at bounding box center [529, 272] width 1059 height 544
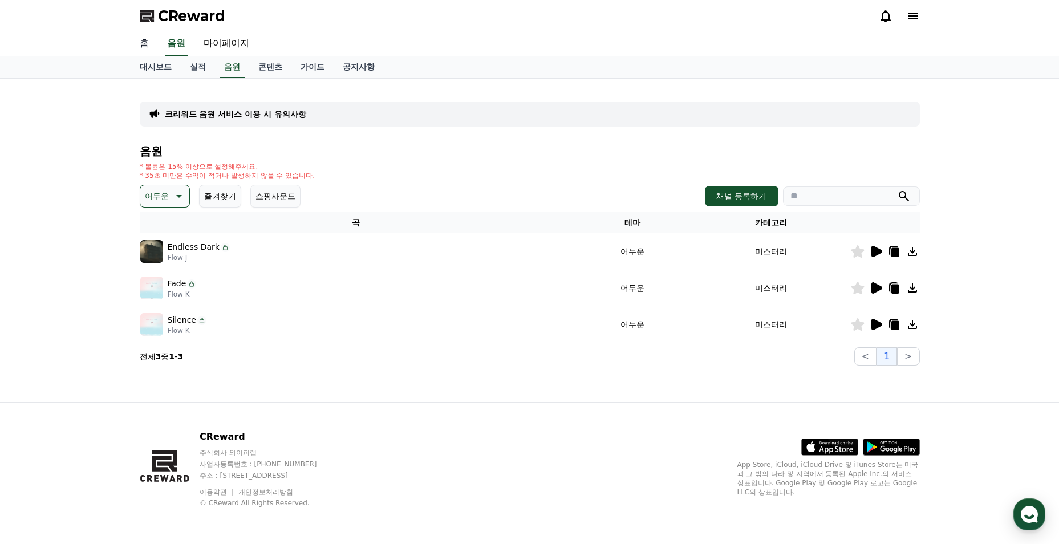
click at [147, 51] on link "홈" at bounding box center [144, 44] width 27 height 24
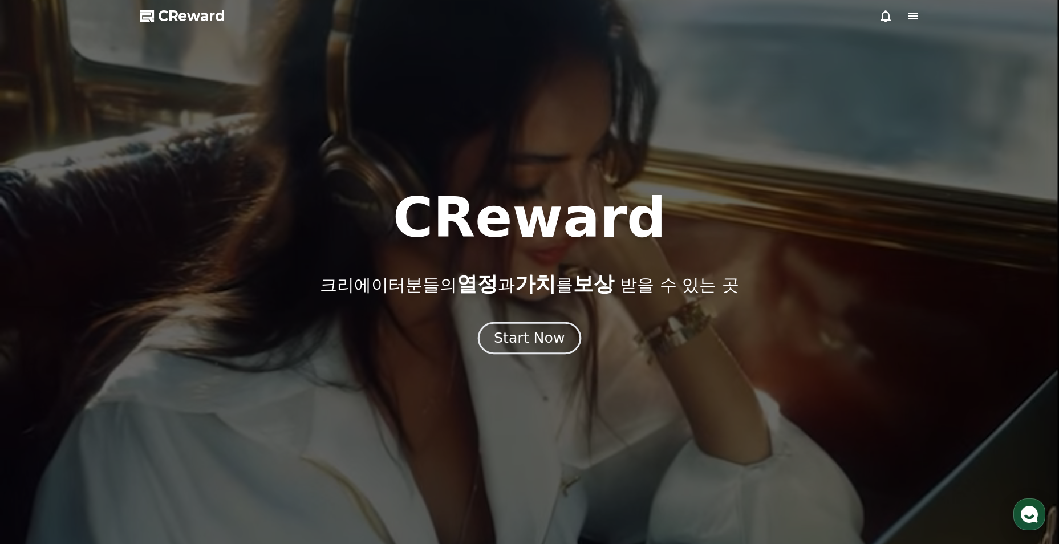
click at [547, 336] on div "Start Now" at bounding box center [529, 337] width 71 height 19
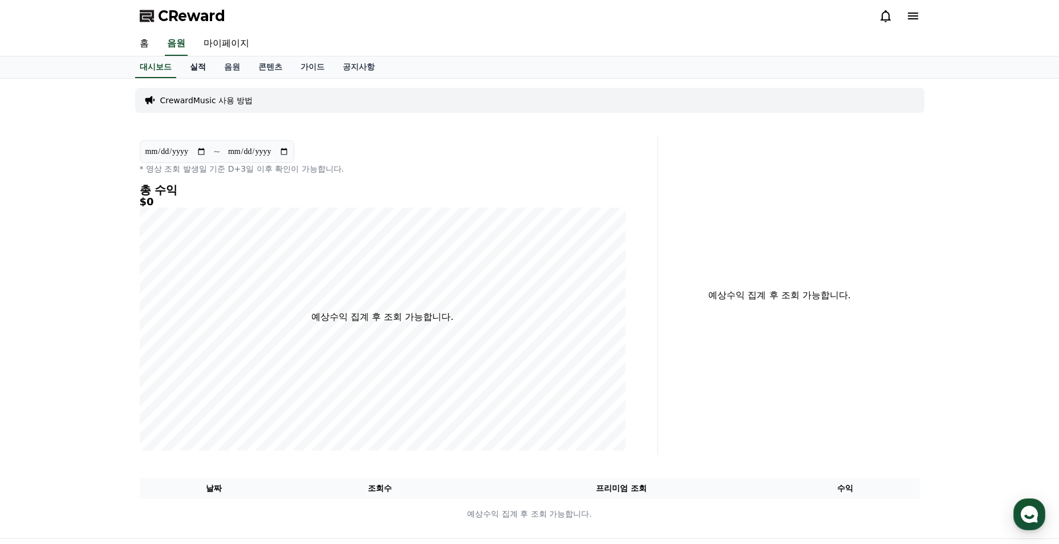
click at [193, 75] on link "실적" at bounding box center [198, 67] width 34 height 22
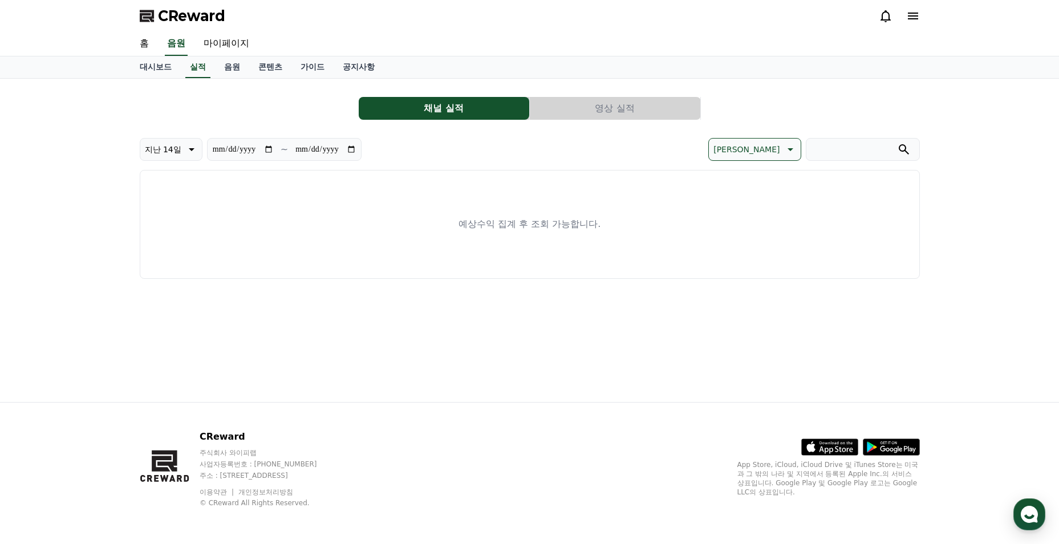
click at [642, 120] on div "**********" at bounding box center [530, 183] width 780 height 191
click at [641, 114] on button "영상 실적" at bounding box center [615, 108] width 170 height 23
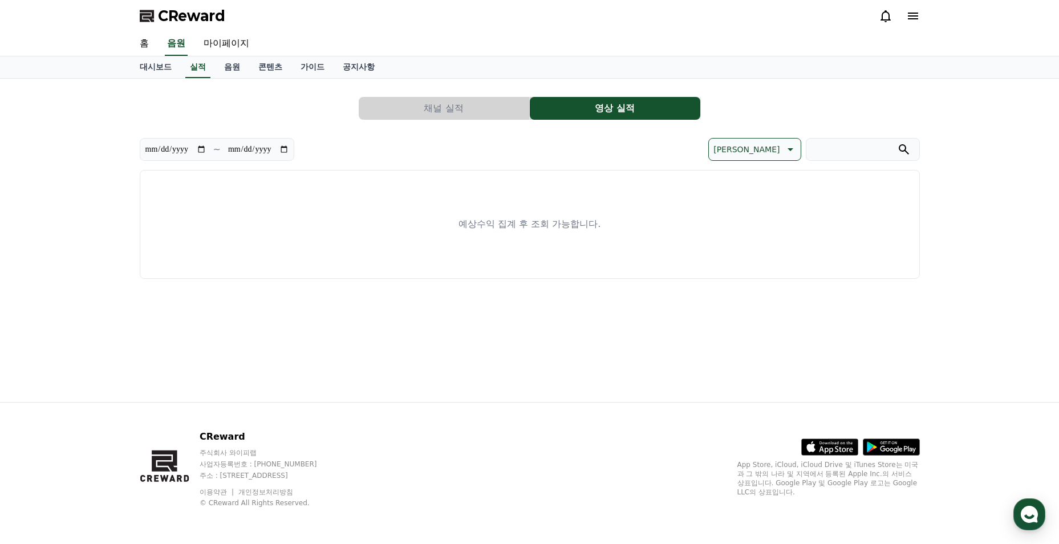
click at [475, 104] on button "채널 실적" at bounding box center [444, 108] width 170 height 23
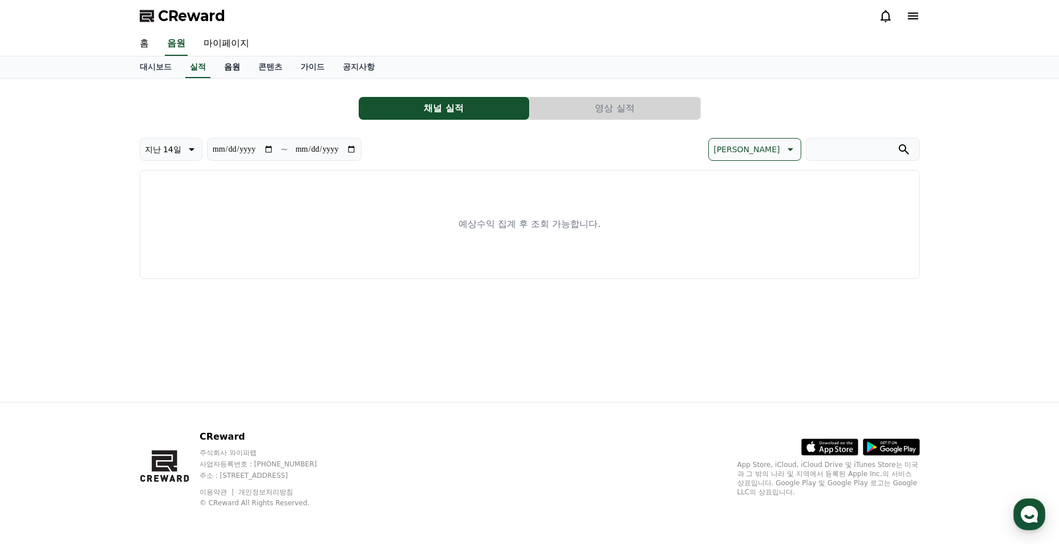
click at [236, 59] on link "음원" at bounding box center [232, 67] width 34 height 22
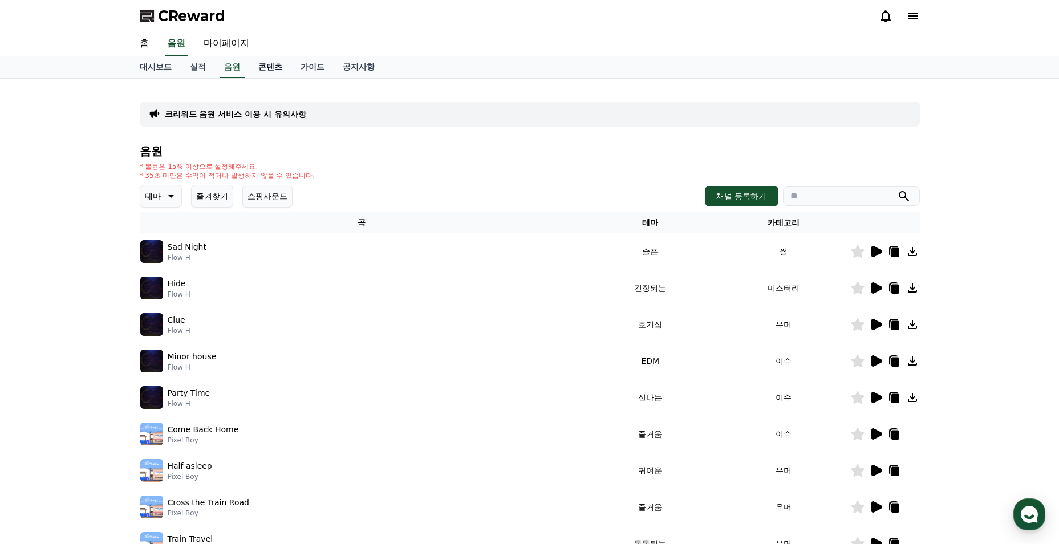
click at [253, 70] on link "콘텐츠" at bounding box center [270, 67] width 42 height 22
click at [314, 72] on link "가이드" at bounding box center [312, 67] width 42 height 22
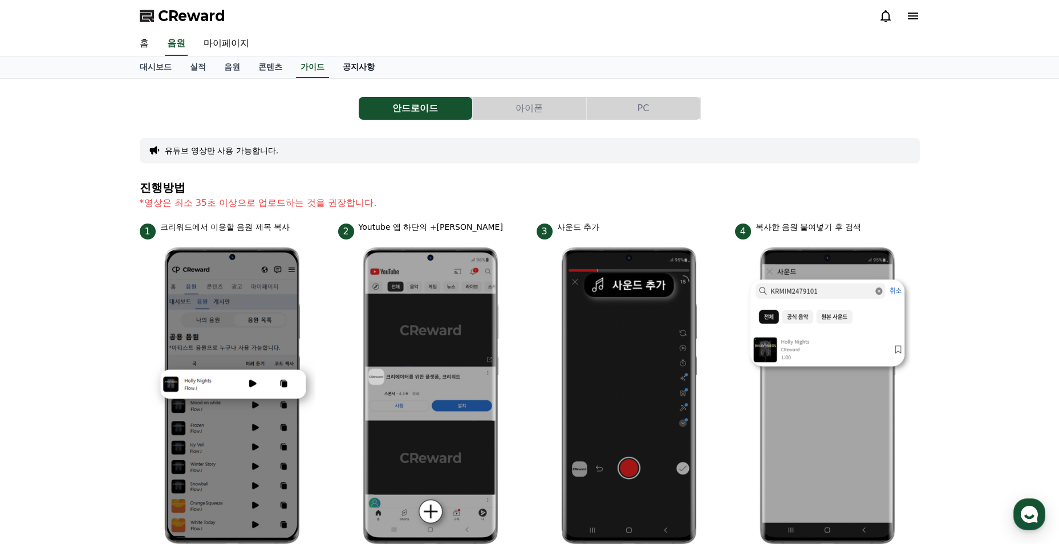
click at [345, 67] on link "공지사항" at bounding box center [359, 67] width 50 height 22
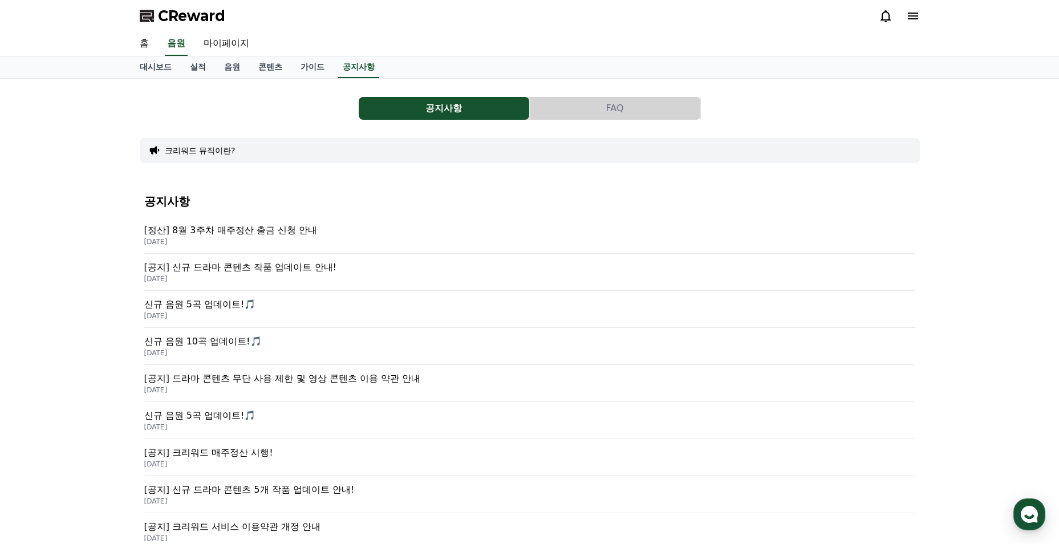
click at [315, 272] on p "[공지] 신규 드라마 콘텐츠 작품 업데이트 안내!" at bounding box center [529, 268] width 771 height 14
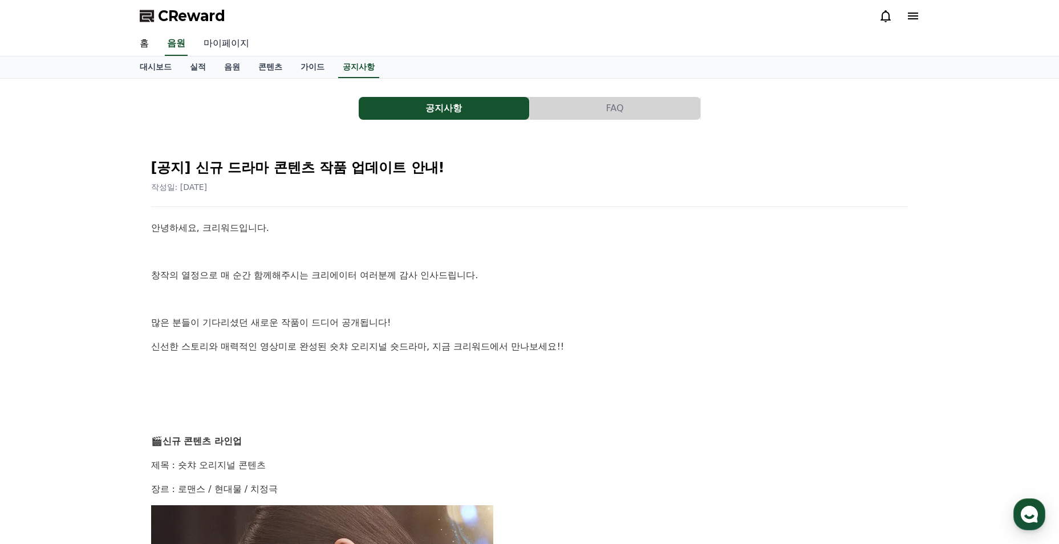
click at [231, 43] on link "마이페이지" at bounding box center [226, 44] width 64 height 24
select select "**********"
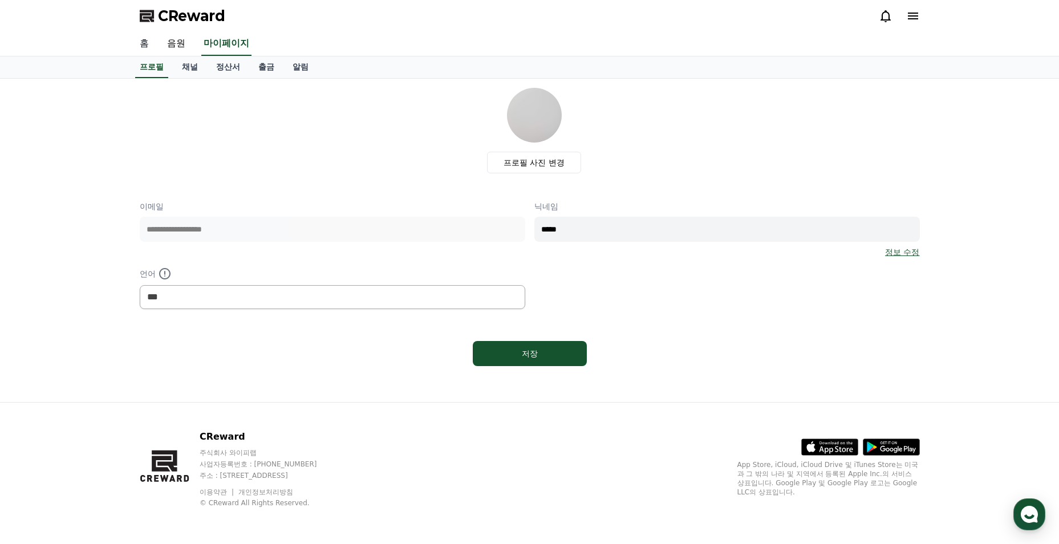
click at [147, 44] on link "홈" at bounding box center [144, 44] width 27 height 24
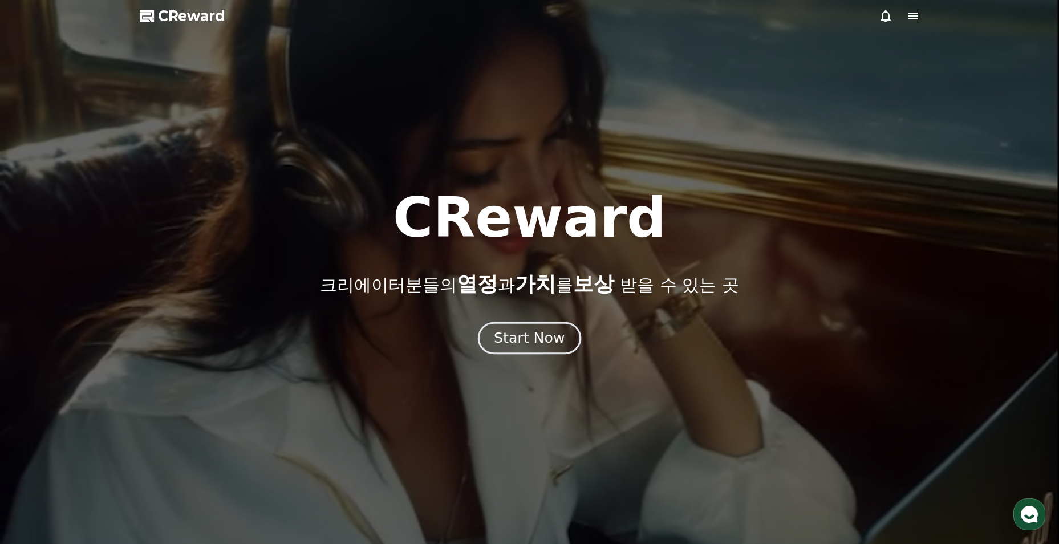
click at [548, 341] on div "Start Now" at bounding box center [529, 337] width 71 height 19
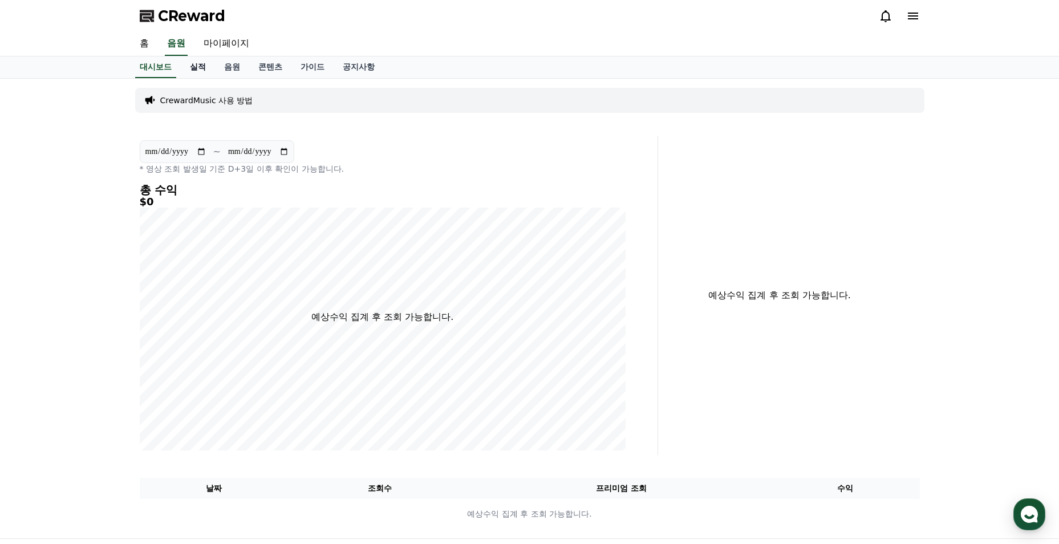
click at [195, 74] on link "실적" at bounding box center [198, 67] width 34 height 22
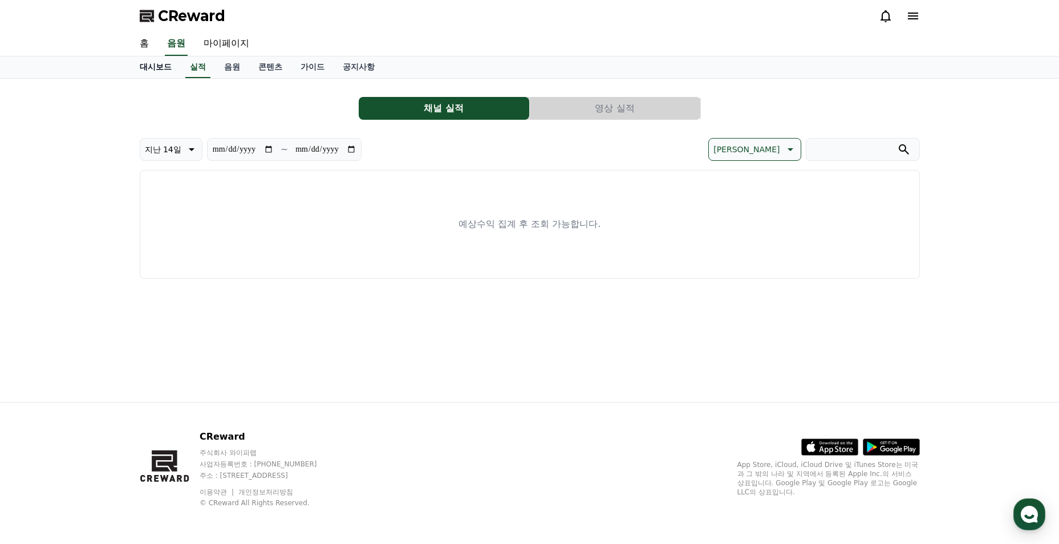
click at [151, 67] on link "대시보드" at bounding box center [156, 67] width 50 height 22
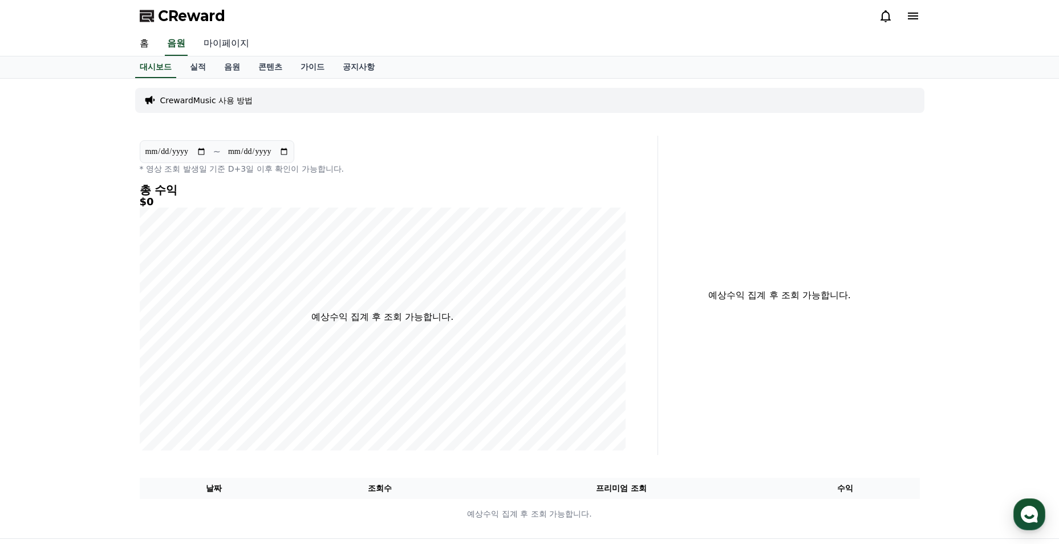
click at [219, 46] on link "마이페이지" at bounding box center [226, 44] width 64 height 24
select select "**********"
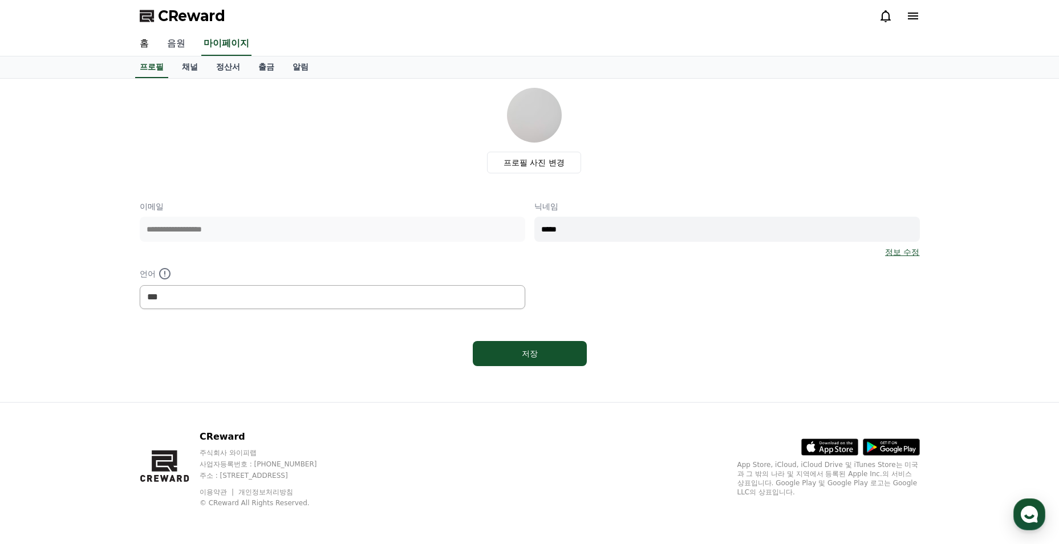
click at [173, 52] on link "음원" at bounding box center [176, 44] width 36 height 24
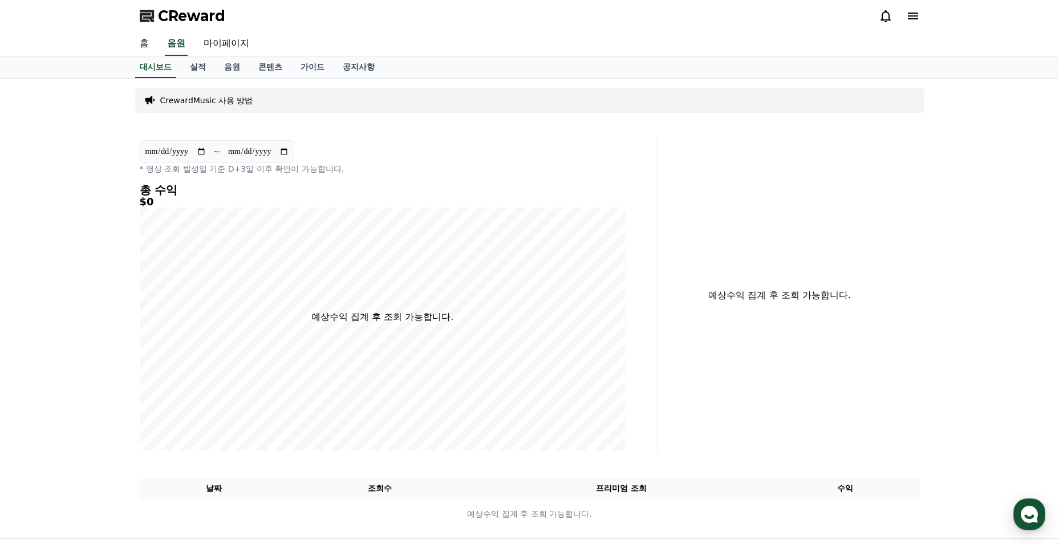
click at [145, 47] on link "홈" at bounding box center [144, 44] width 27 height 24
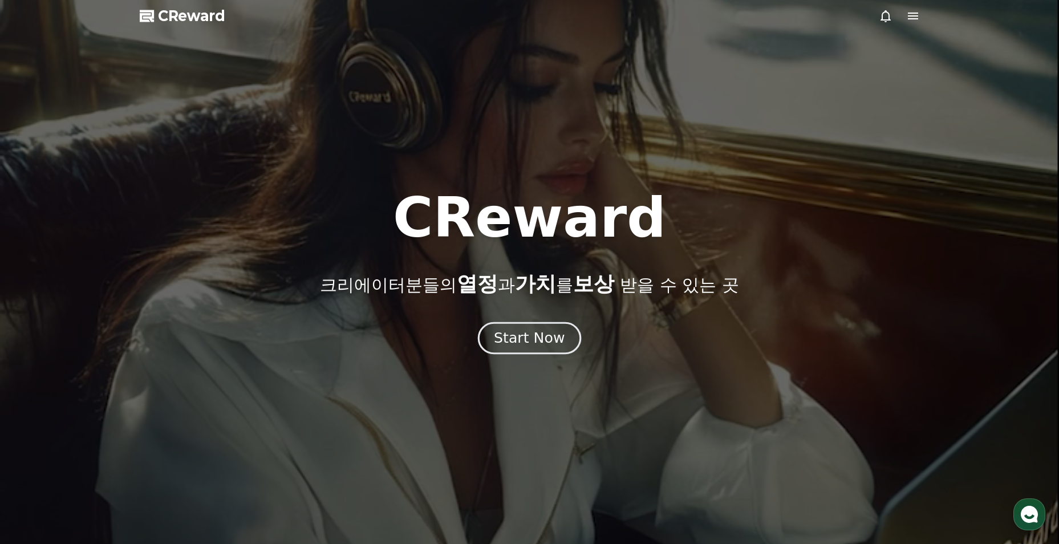
click at [550, 339] on div "Start Now" at bounding box center [529, 337] width 71 height 19
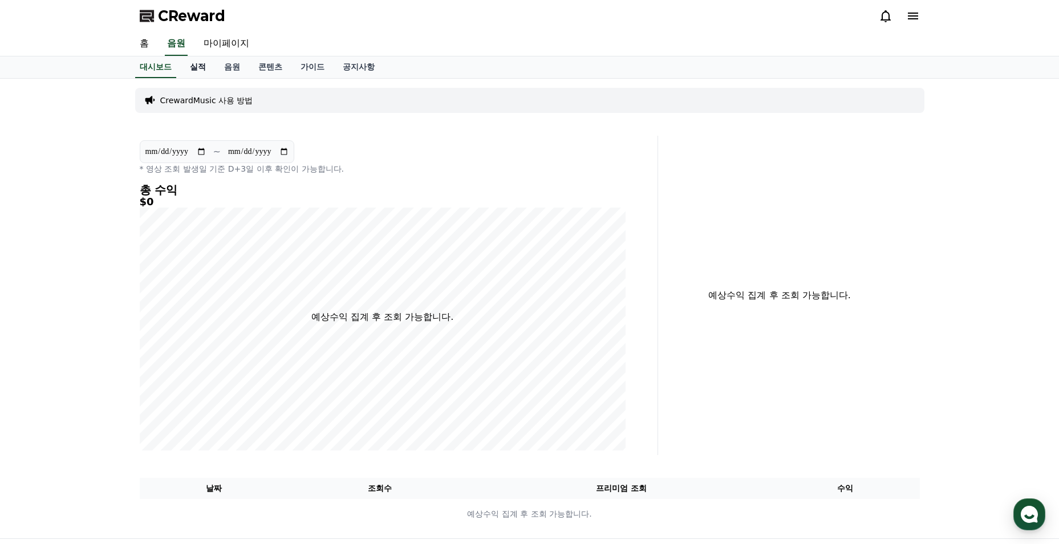
click at [198, 66] on link "실적" at bounding box center [198, 67] width 34 height 22
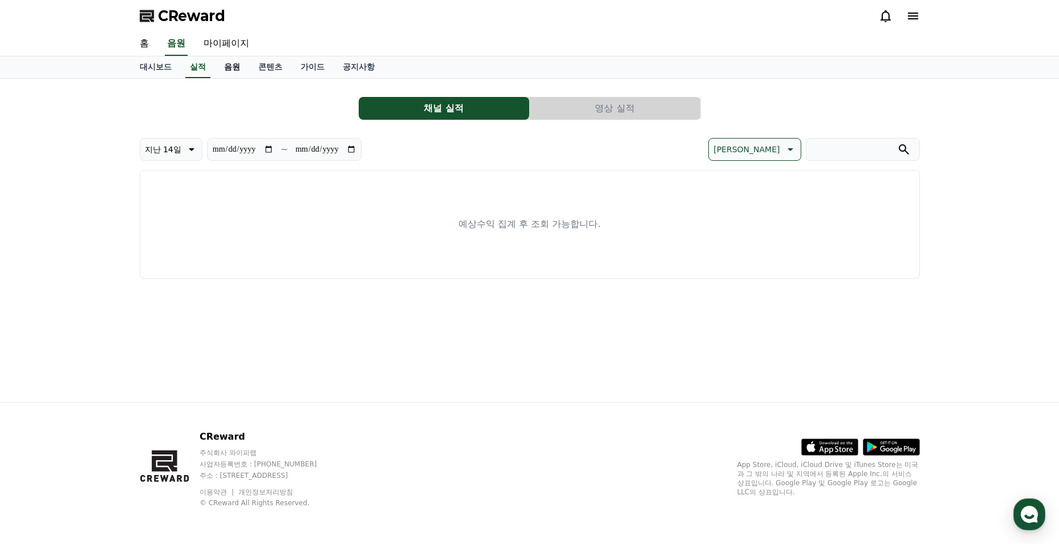
click at [229, 66] on link "음원" at bounding box center [232, 67] width 34 height 22
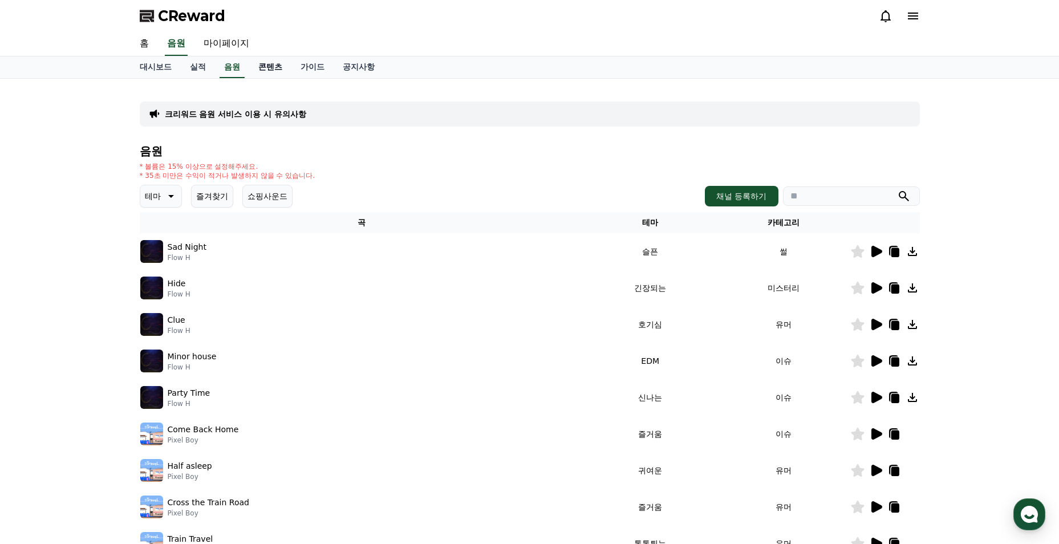
click at [255, 66] on link "콘텐츠" at bounding box center [270, 67] width 42 height 22
click at [299, 67] on link "가이드" at bounding box center [312, 67] width 42 height 22
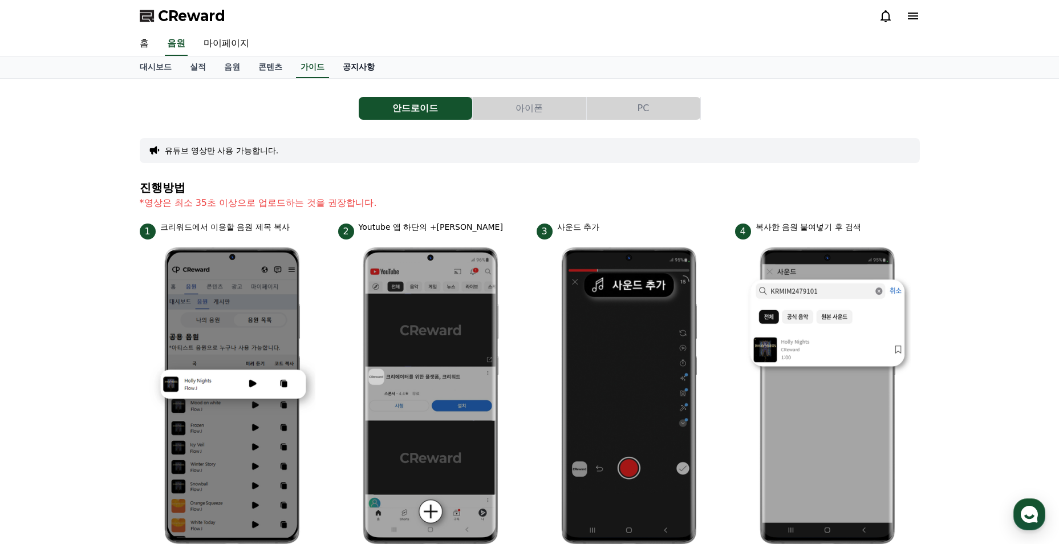
click at [347, 67] on link "공지사항" at bounding box center [359, 67] width 50 height 22
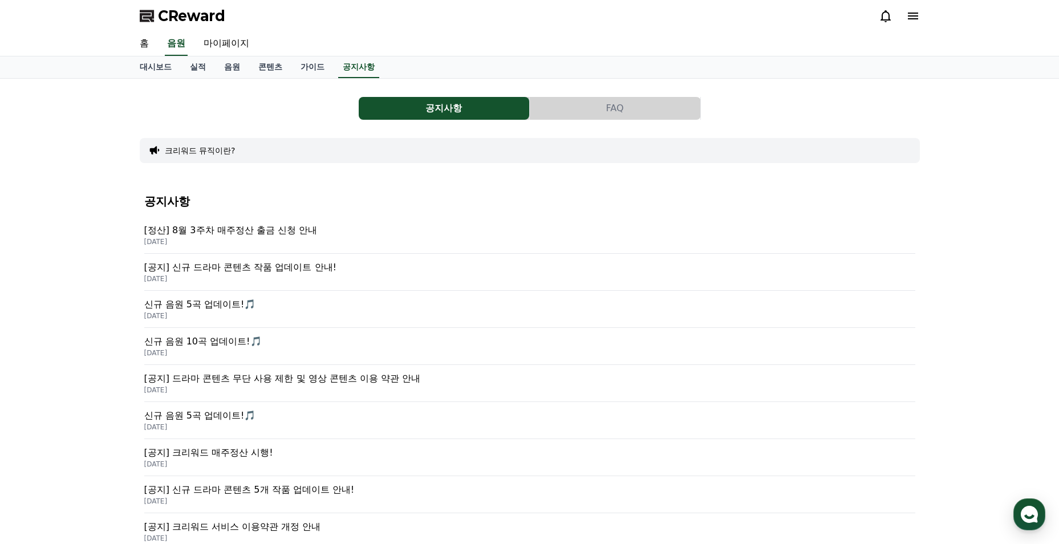
click at [911, 20] on icon at bounding box center [913, 16] width 14 height 14
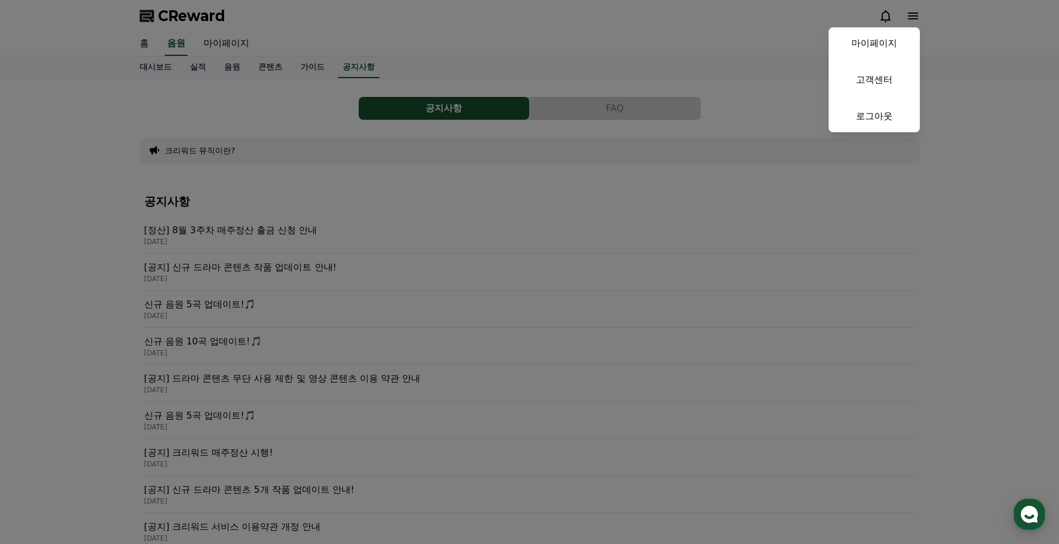
click at [911, 20] on button "close" at bounding box center [529, 272] width 1059 height 544
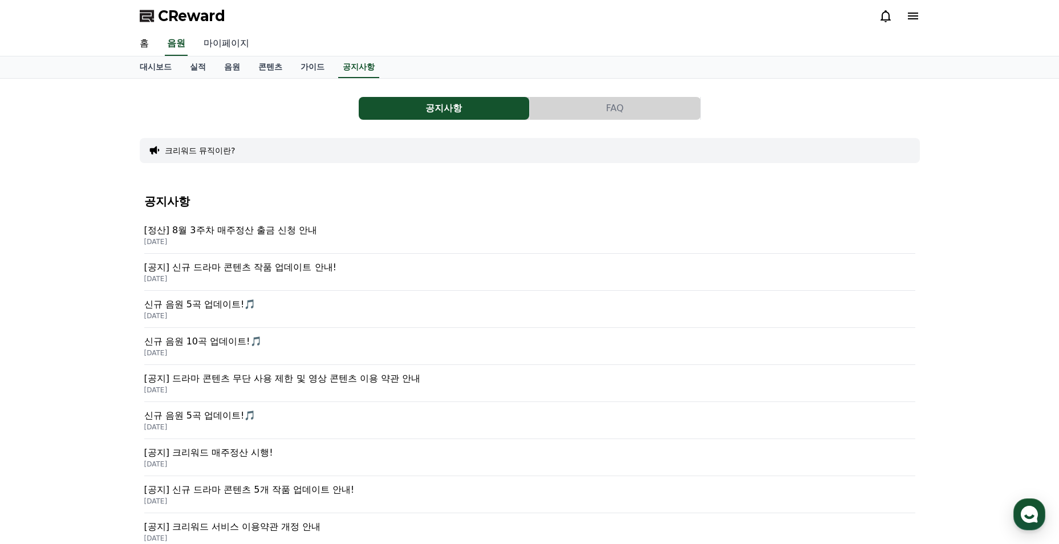
click at [235, 47] on link "마이페이지" at bounding box center [226, 44] width 64 height 24
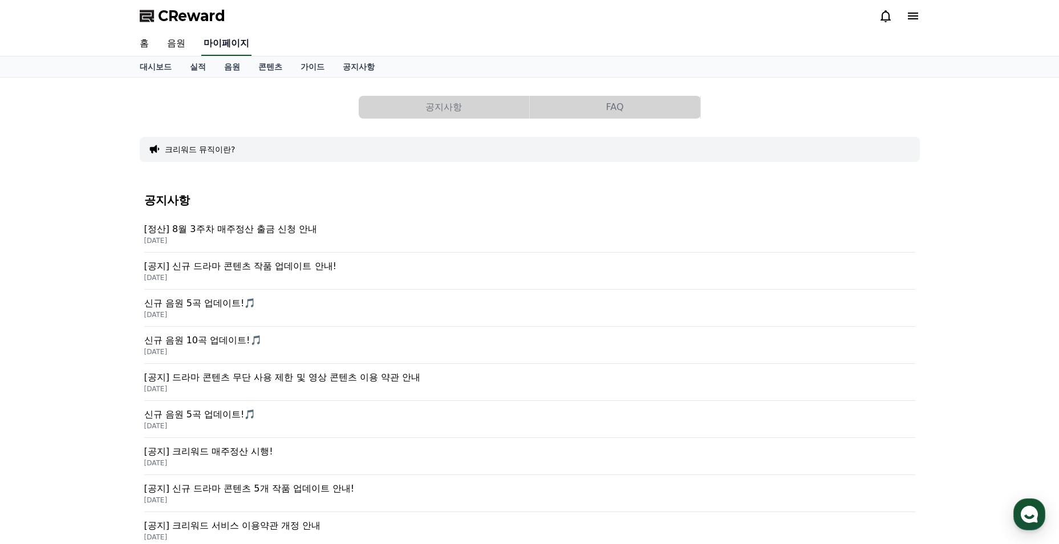
select select "**********"
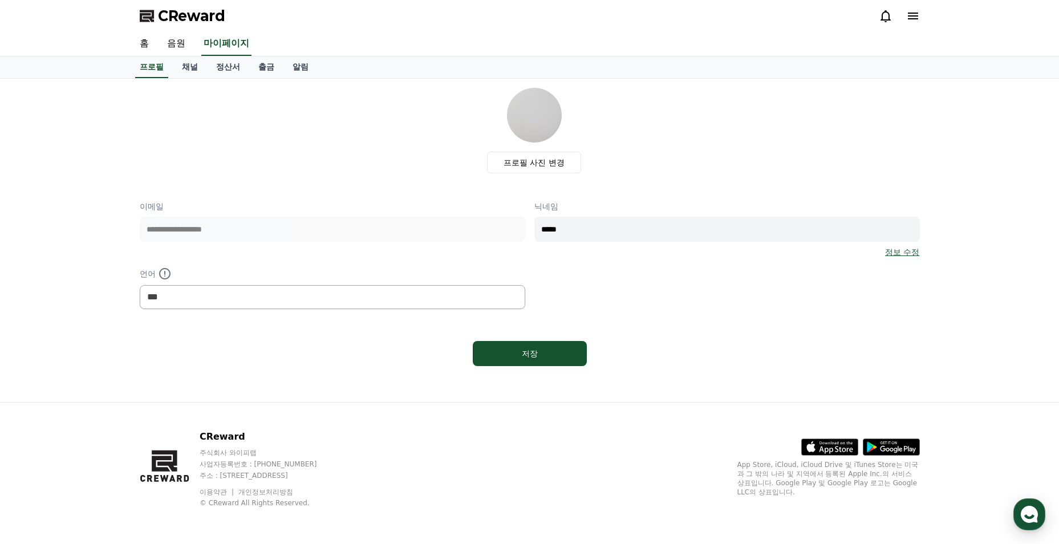
click at [186, 79] on div "**********" at bounding box center [530, 240] width 798 height 323
click at [189, 74] on link "채널" at bounding box center [190, 67] width 34 height 22
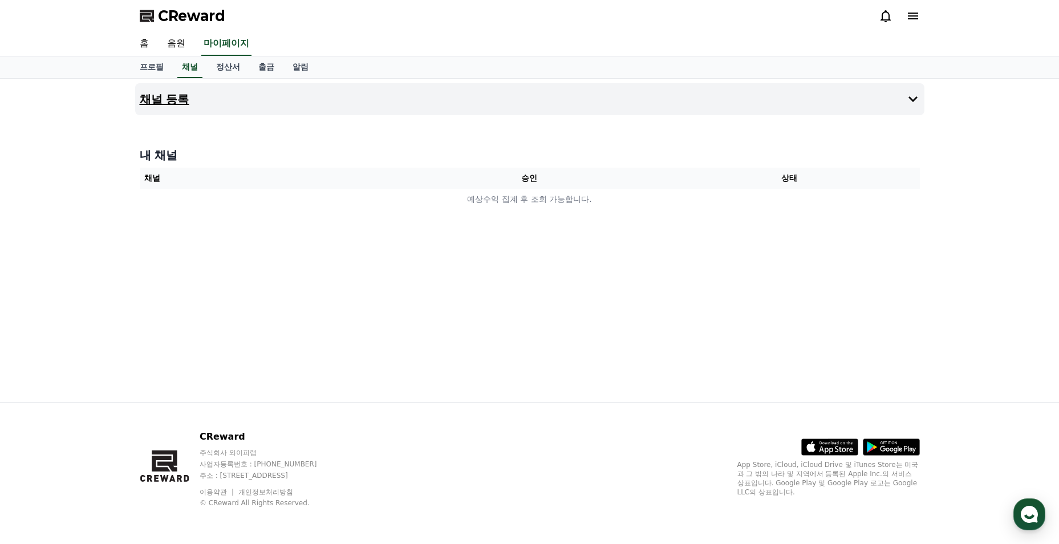
click at [206, 103] on button "채널 등록" at bounding box center [529, 99] width 789 height 32
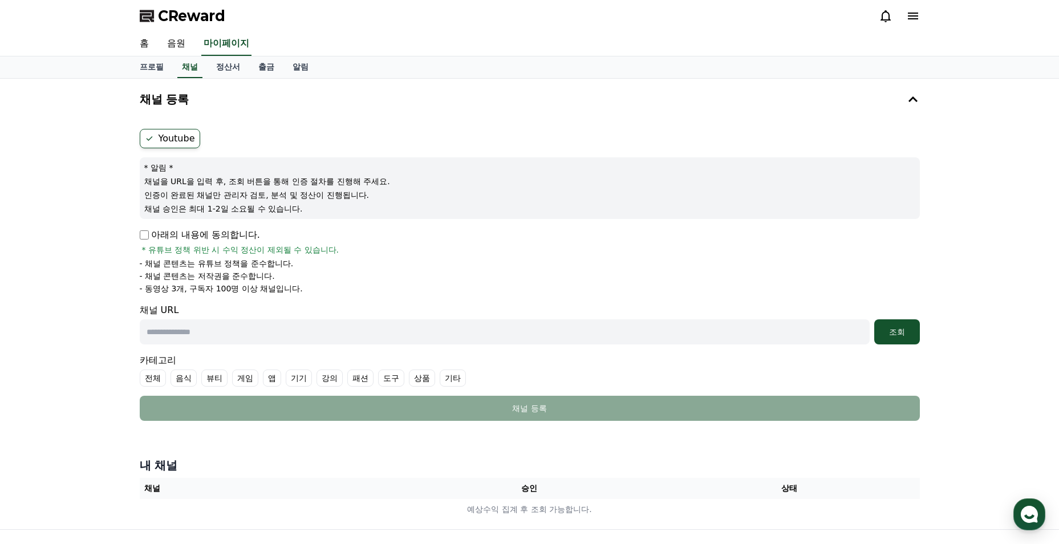
click at [179, 140] on label "Youtube" at bounding box center [170, 138] width 60 height 19
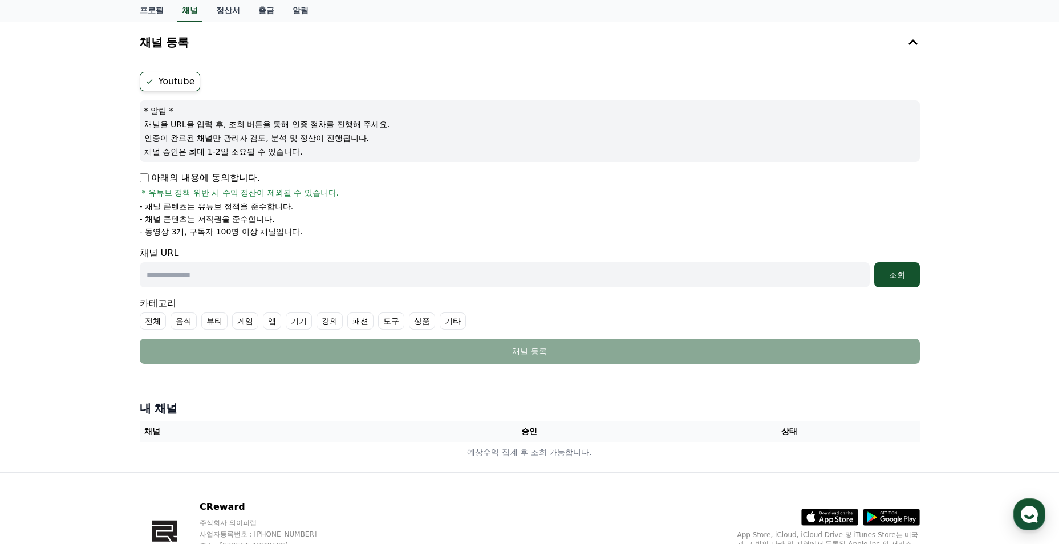
click at [227, 285] on input "text" at bounding box center [505, 274] width 730 height 25
click at [409, 223] on li "- 채널 콘텐츠는 저작권을 준수합니다." at bounding box center [530, 218] width 780 height 11
click at [238, 275] on input "text" at bounding box center [505, 274] width 730 height 25
paste input "**********"
type input "**********"
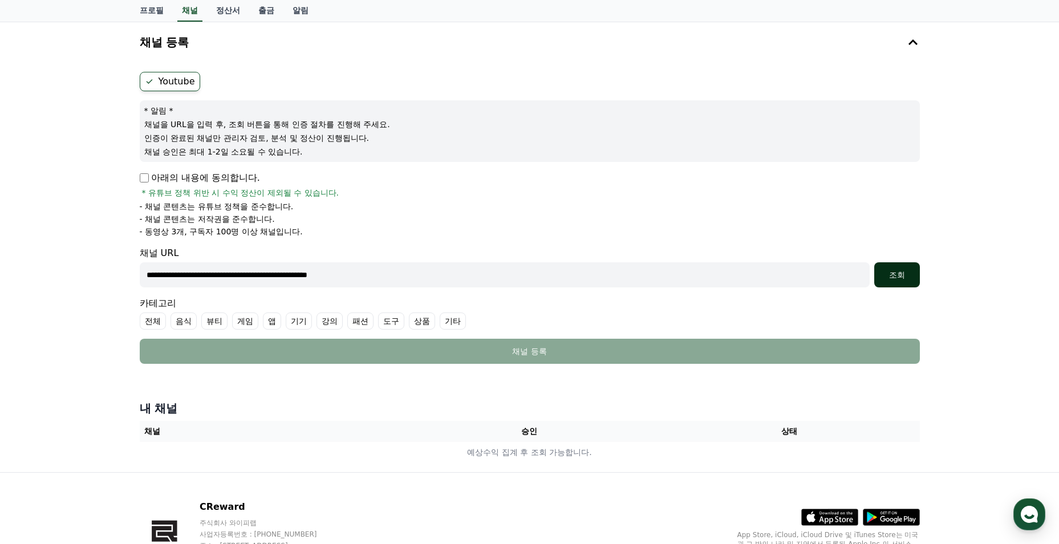
click at [889, 275] on div "조회" at bounding box center [897, 274] width 36 height 11
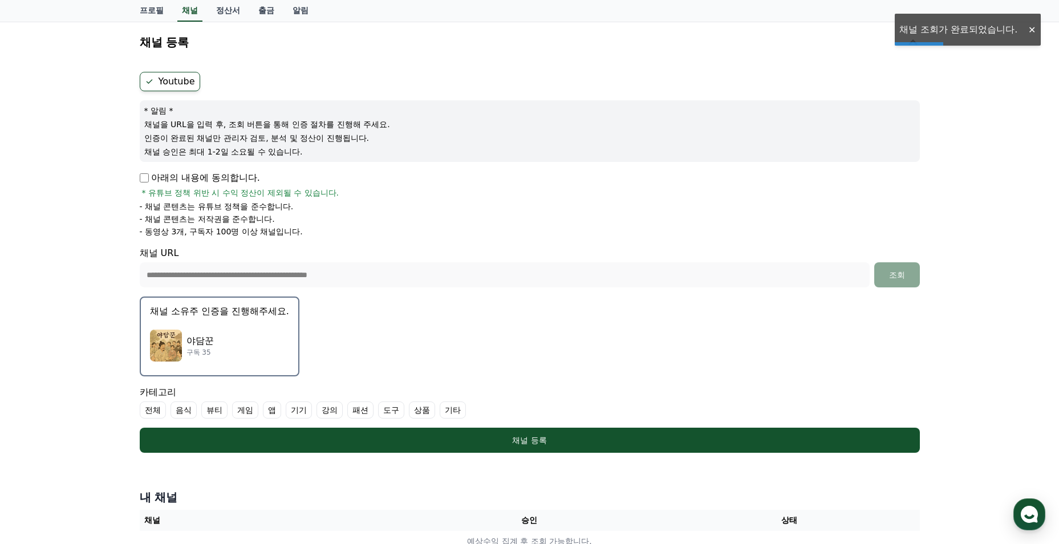
click at [277, 333] on div "야담꾼 구독 35" at bounding box center [219, 346] width 139 height 46
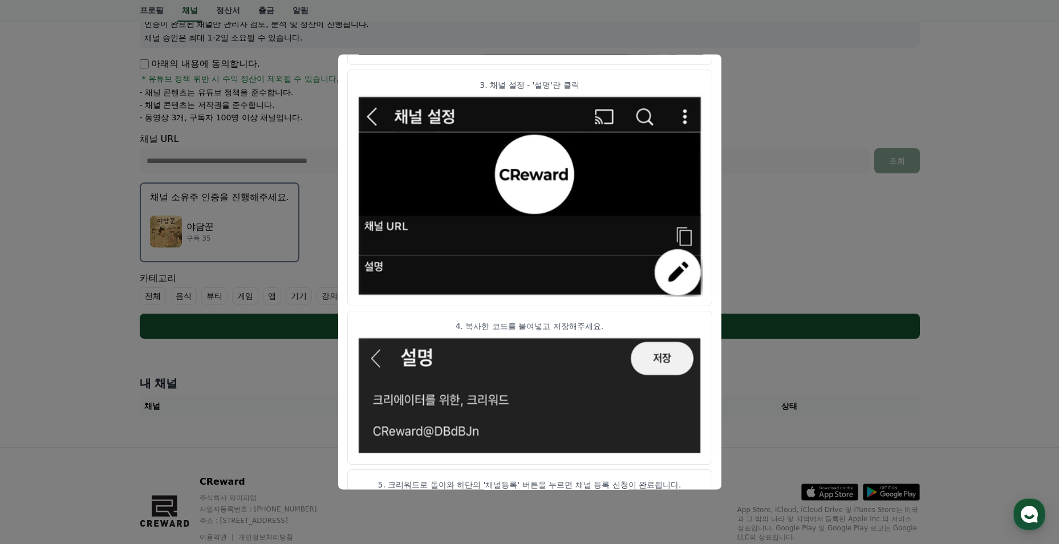
scroll to position [549, 0]
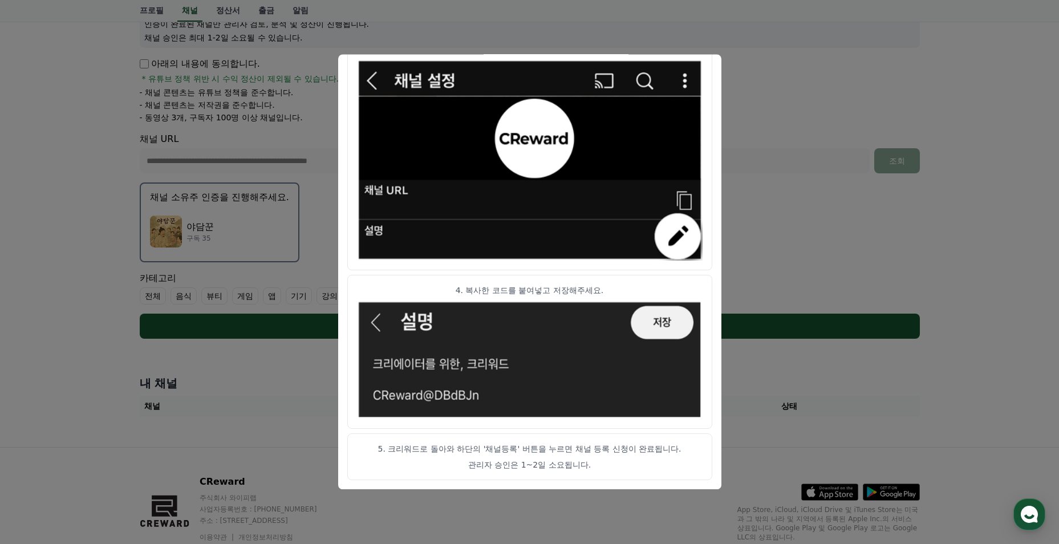
click at [741, 113] on button "close modal" at bounding box center [529, 272] width 1059 height 544
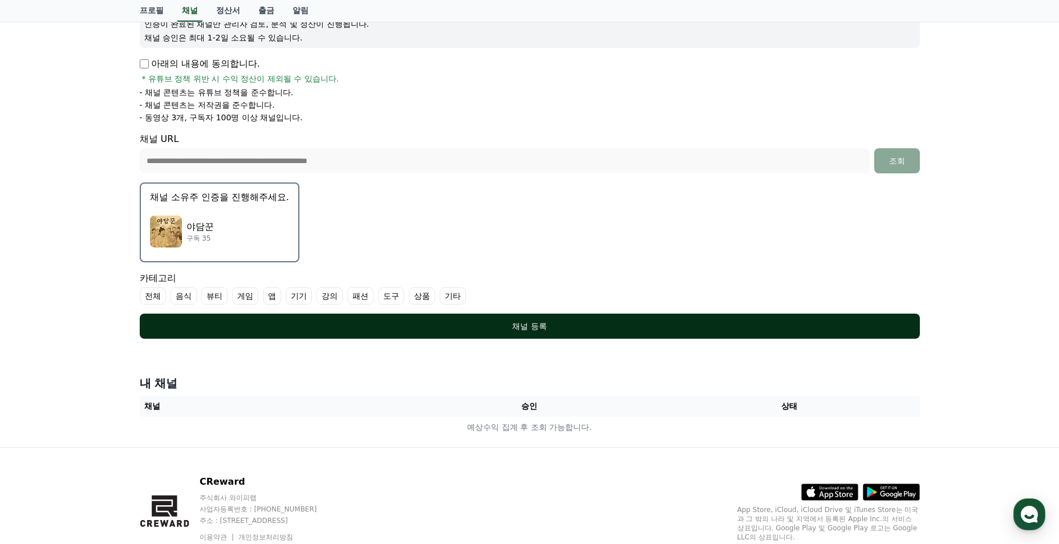
click at [563, 329] on div "채널 등록" at bounding box center [529, 325] width 734 height 11
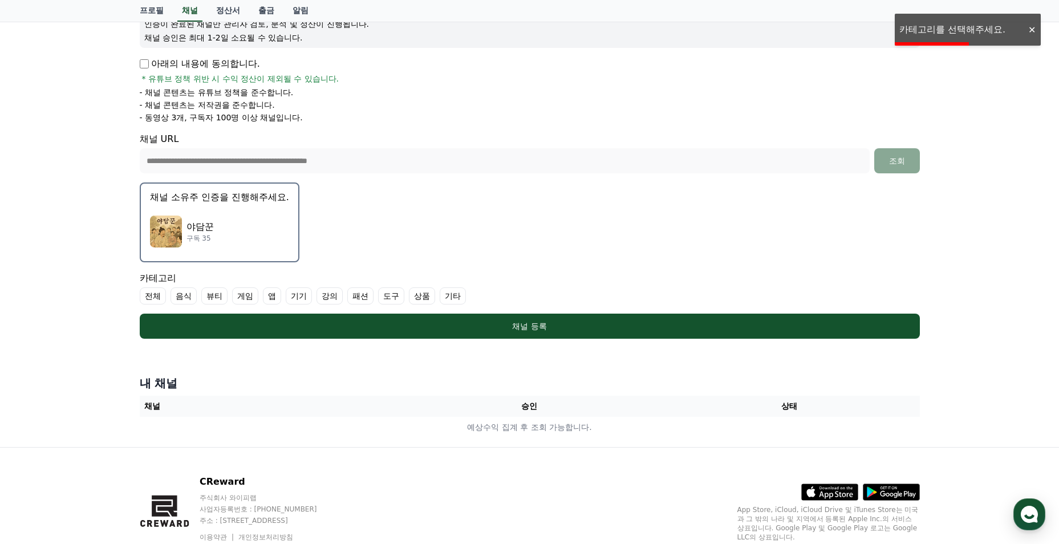
click at [146, 300] on label "전체" at bounding box center [153, 295] width 26 height 17
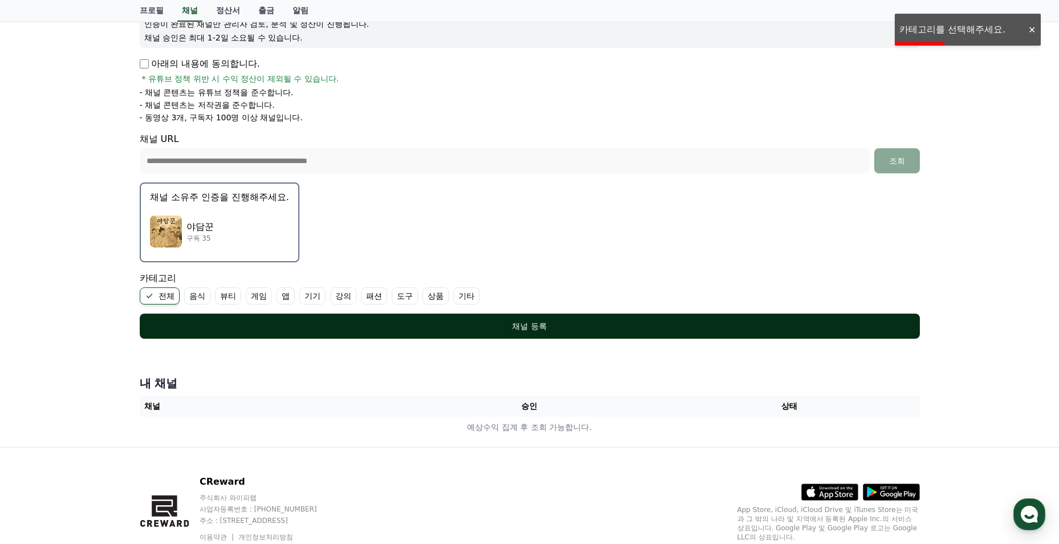
click at [349, 320] on div "채널 등록" at bounding box center [529, 325] width 734 height 11
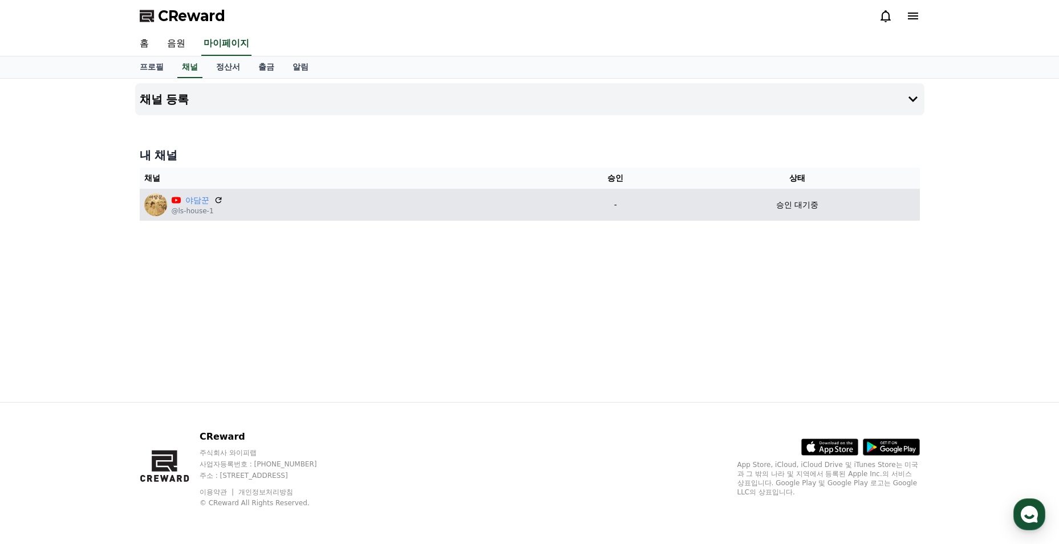
click at [288, 215] on div "야담꾼 @ls-house-1" at bounding box center [347, 204] width 407 height 23
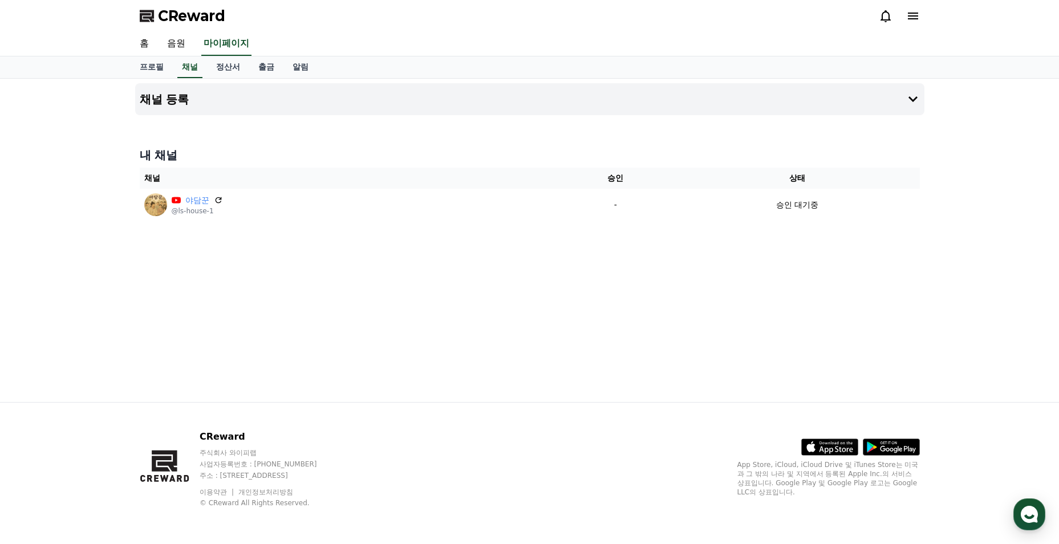
select select "**********"
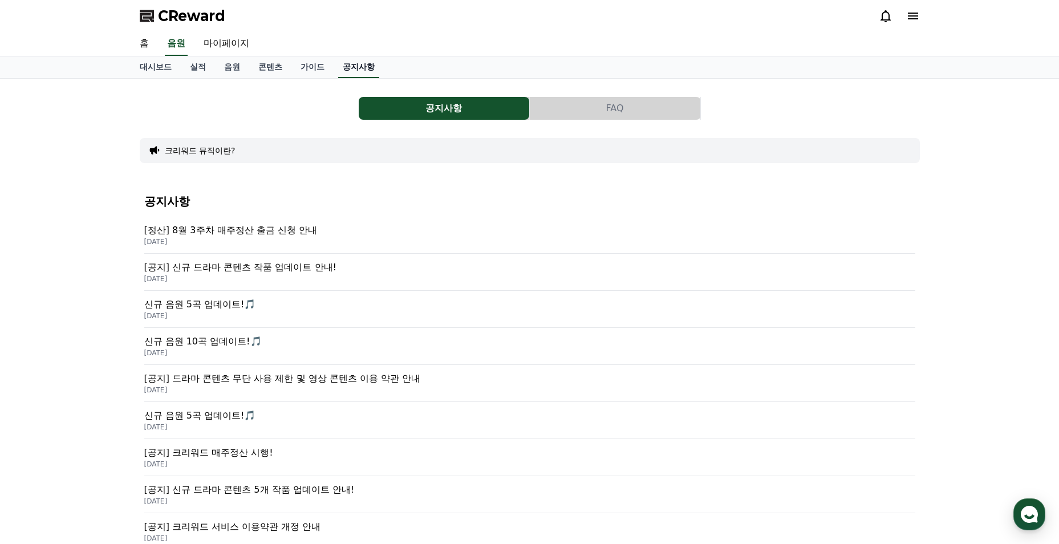
click at [361, 73] on link "공지사항" at bounding box center [358, 67] width 41 height 22
click at [231, 38] on link "마이페이지" at bounding box center [226, 44] width 64 height 24
select select "**********"
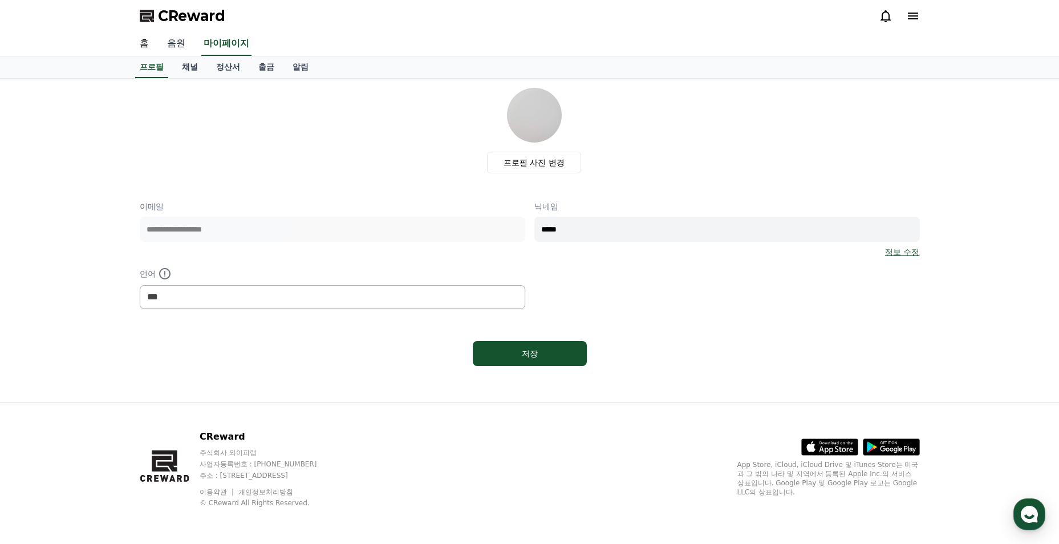
click at [191, 55] on link "음원" at bounding box center [176, 44] width 36 height 24
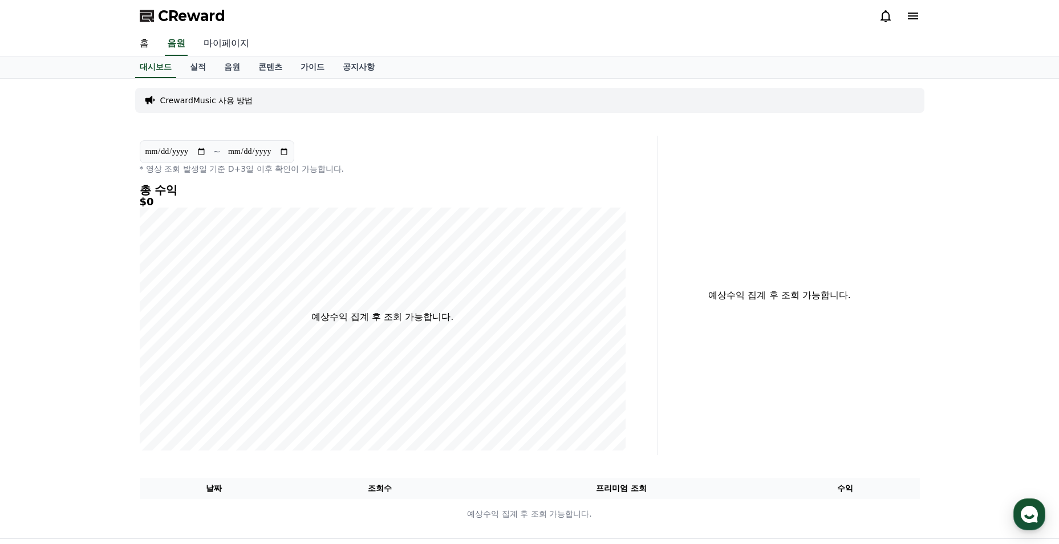
click at [215, 50] on link "마이페이지" at bounding box center [226, 44] width 64 height 24
select select "**********"
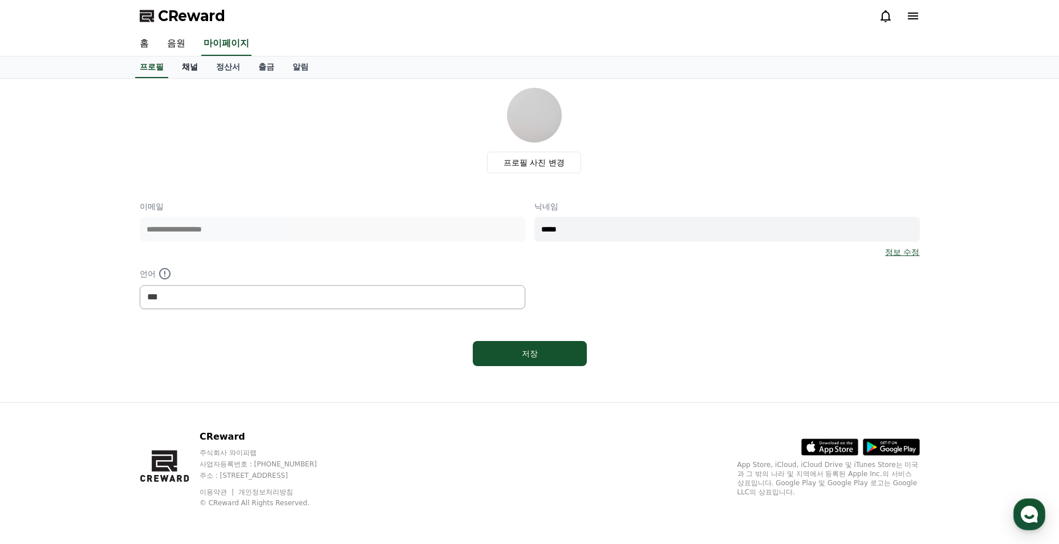
click at [186, 66] on link "채널" at bounding box center [190, 67] width 34 height 22
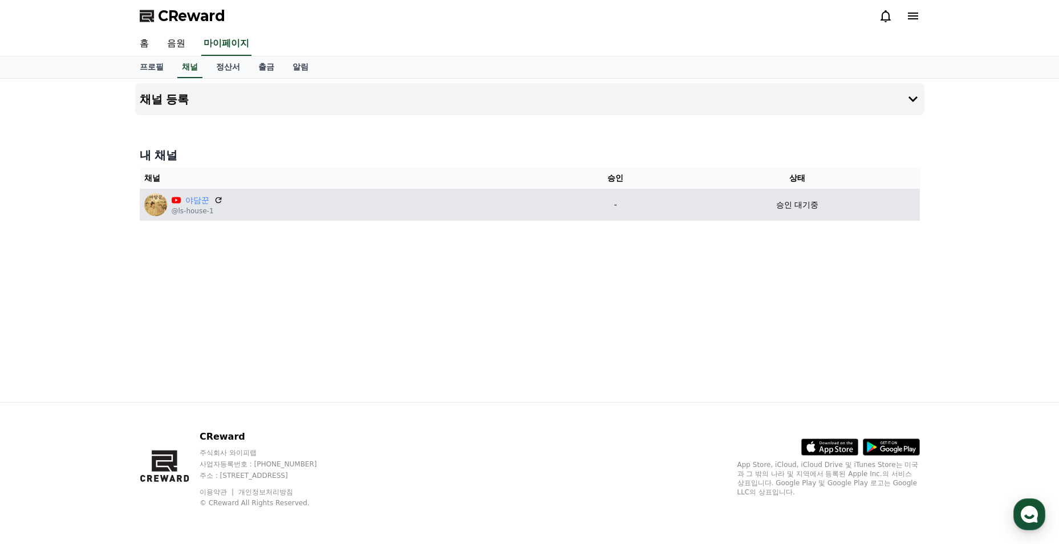
click at [431, 194] on div "야담꾼 @ls-house-1" at bounding box center [347, 204] width 407 height 23
click at [313, 217] on td "야담꾼 @ls-house-1" at bounding box center [348, 205] width 416 height 32
click at [172, 204] on icon at bounding box center [176, 200] width 9 height 9
click at [218, 193] on td "야담꾼 @ls-house-1" at bounding box center [348, 205] width 416 height 32
click at [223, 195] on div "야담꾼 @ls-house-1" at bounding box center [347, 204] width 407 height 23
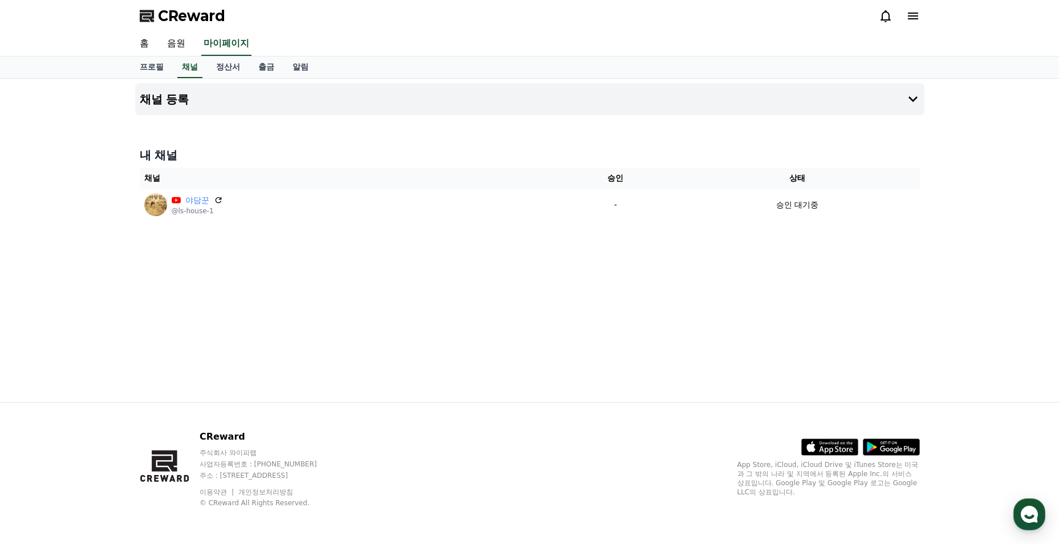
drag, startPoint x: 222, startPoint y: 197, endPoint x: 624, endPoint y: 52, distance: 428.0
click at [221, 197] on icon at bounding box center [218, 200] width 9 height 9
click at [183, 99] on h4 "채널 등록" at bounding box center [165, 99] width 50 height 13
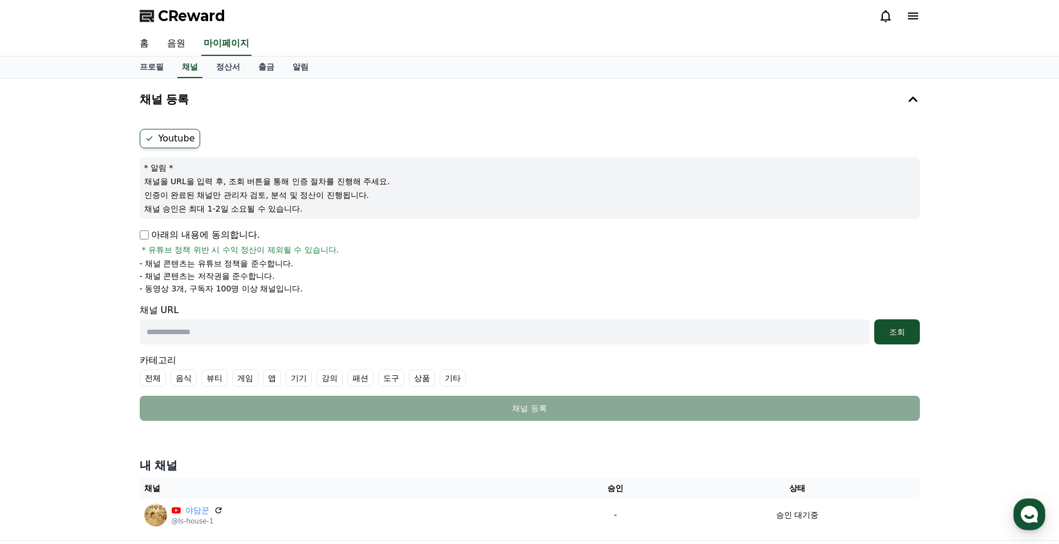
scroll to position [138, 0]
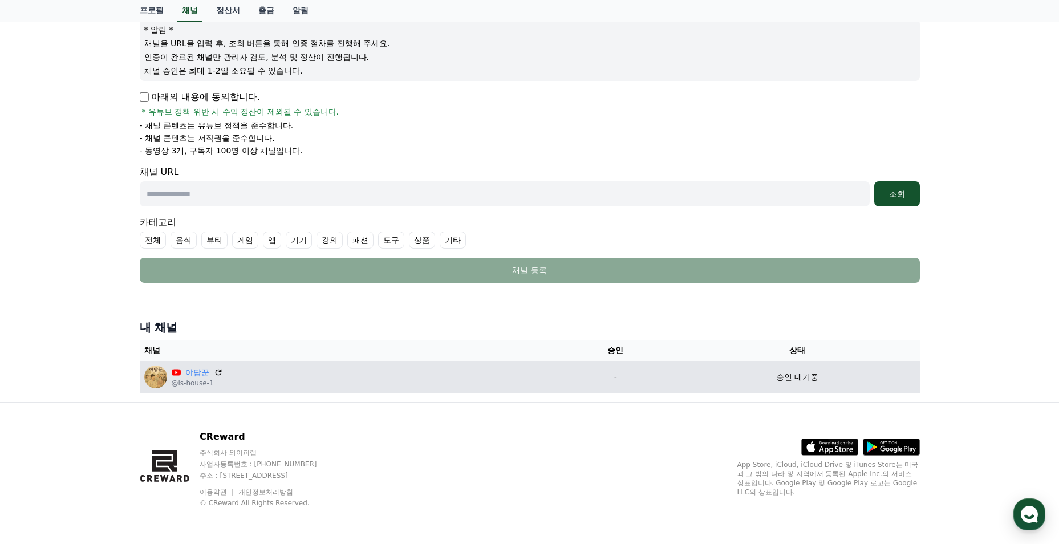
click at [200, 371] on link "야담꾼" at bounding box center [197, 373] width 24 height 12
click at [801, 377] on p "승인 대기중" at bounding box center [797, 377] width 42 height 12
click at [219, 372] on icon at bounding box center [218, 372] width 10 height 10
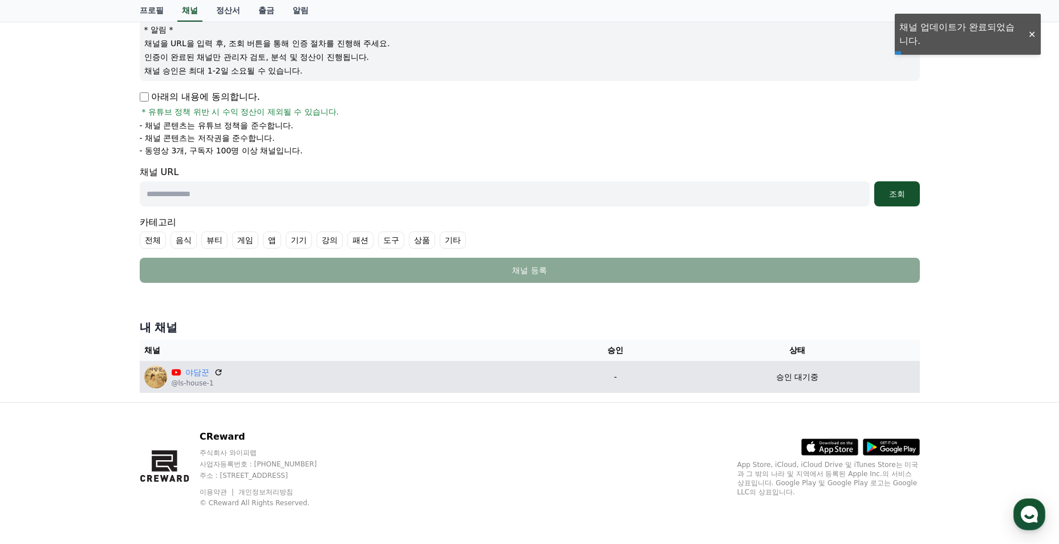
click at [787, 381] on p "승인 대기중" at bounding box center [797, 377] width 42 height 12
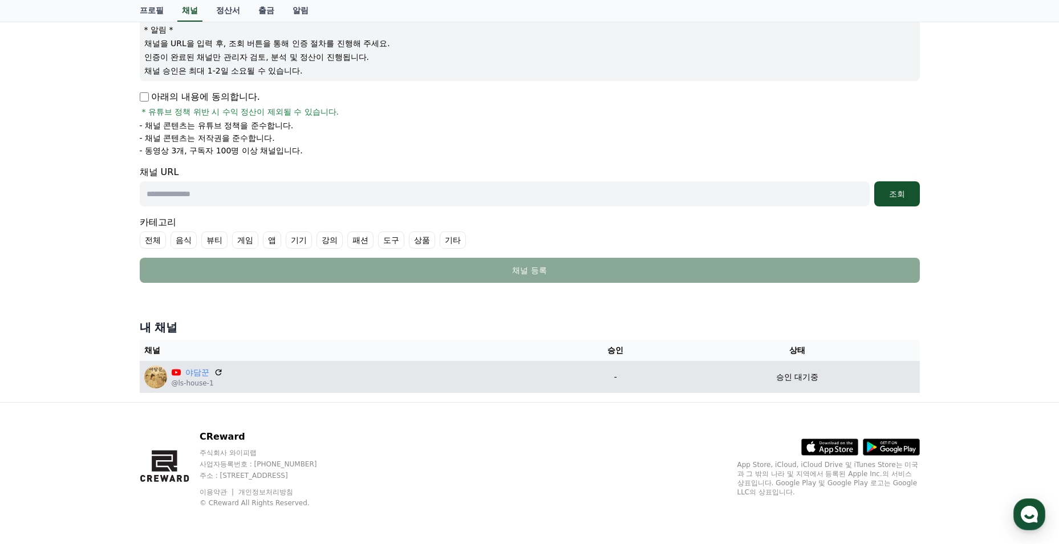
drag, startPoint x: 742, startPoint y: 383, endPoint x: 704, endPoint y: 366, distance: 41.9
click at [704, 366] on td "승인 대기중" at bounding box center [797, 377] width 245 height 32
click at [214, 372] on icon at bounding box center [218, 372] width 10 height 10
click at [153, 383] on img at bounding box center [155, 376] width 23 height 23
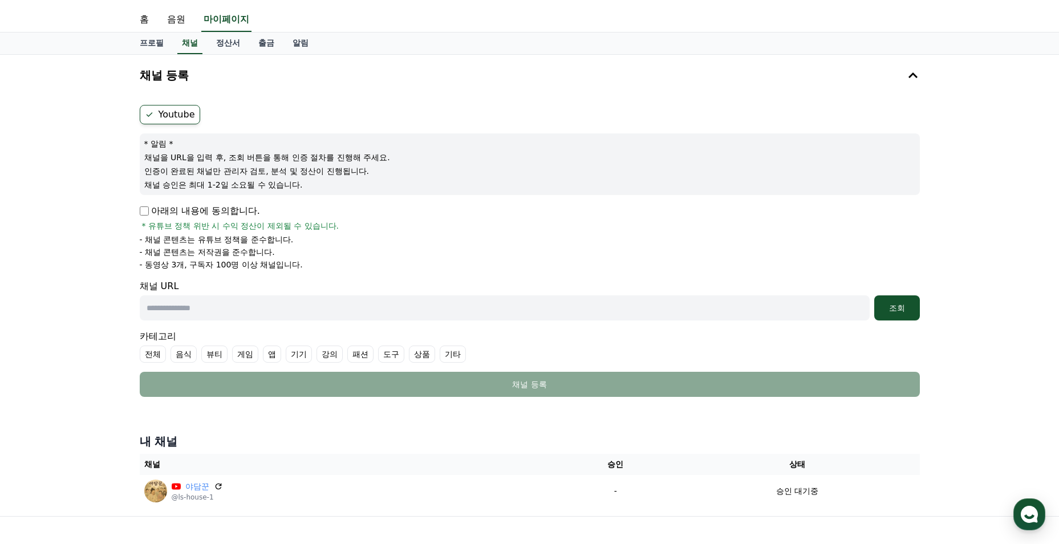
scroll to position [0, 0]
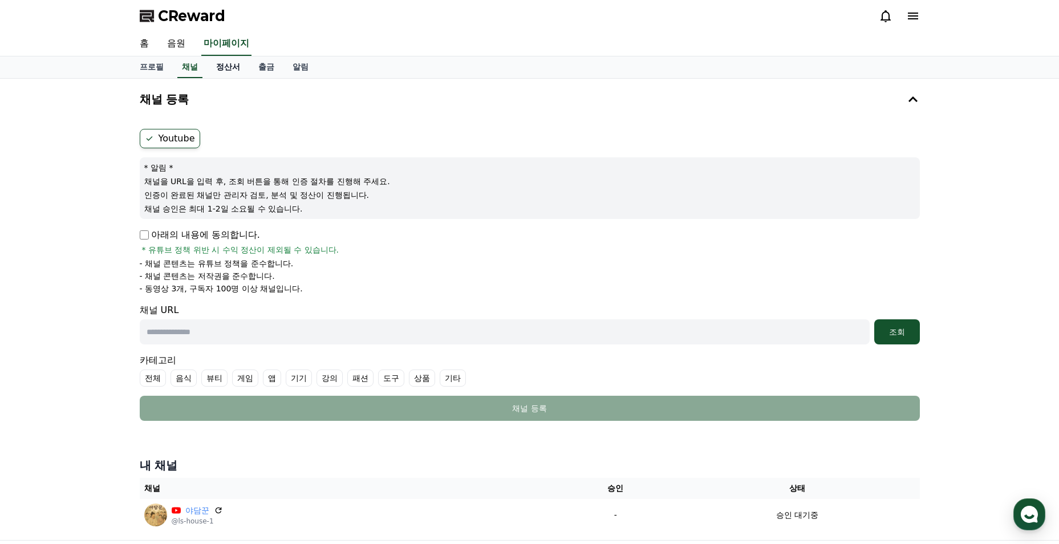
click at [230, 72] on link "정산서" at bounding box center [228, 67] width 42 height 22
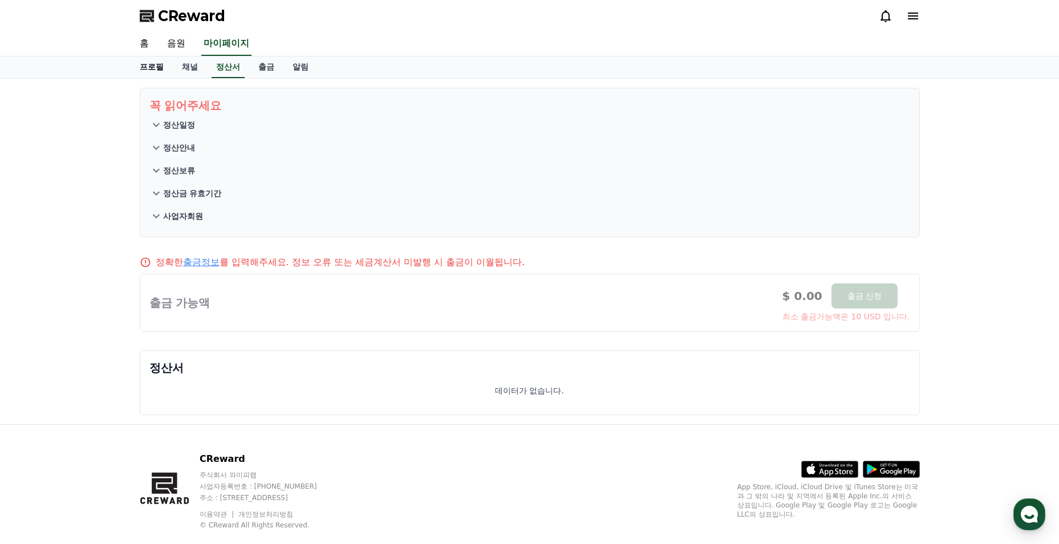
click at [160, 69] on link "프로필" at bounding box center [152, 67] width 42 height 22
select select "**********"
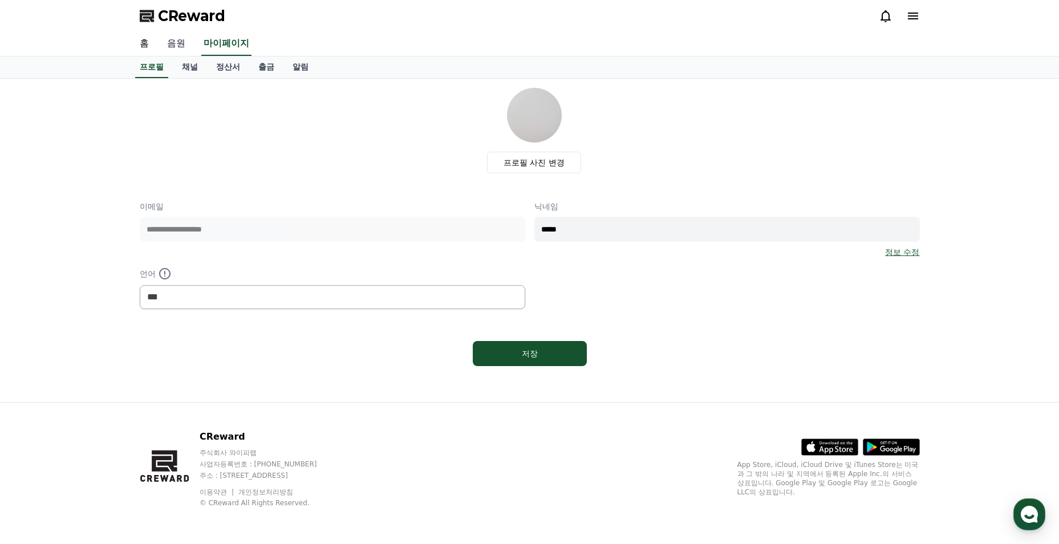
click at [175, 46] on link "음원" at bounding box center [176, 44] width 36 height 24
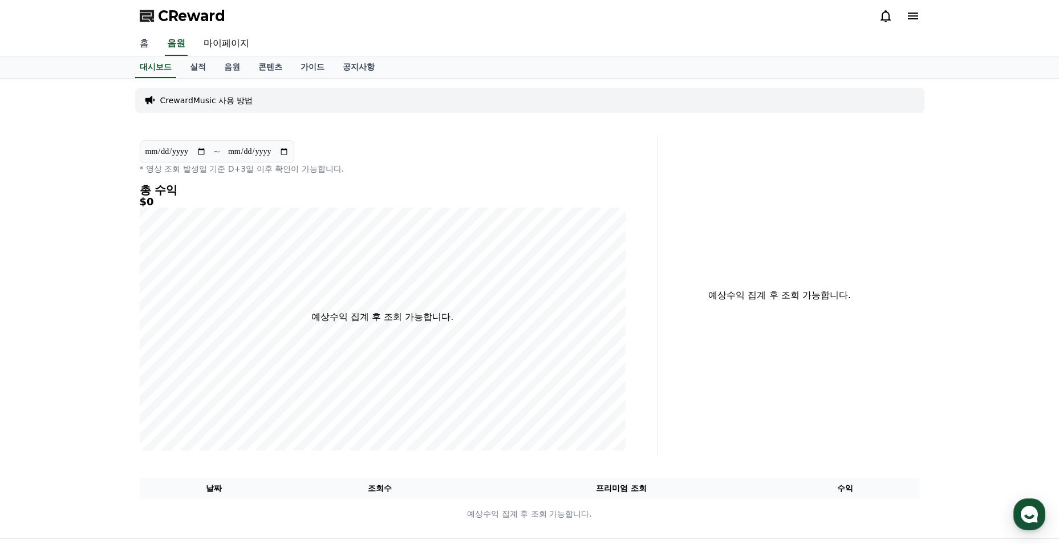
click at [152, 42] on link "홈" at bounding box center [144, 44] width 27 height 24
